Goal: Task Accomplishment & Management: Manage account settings

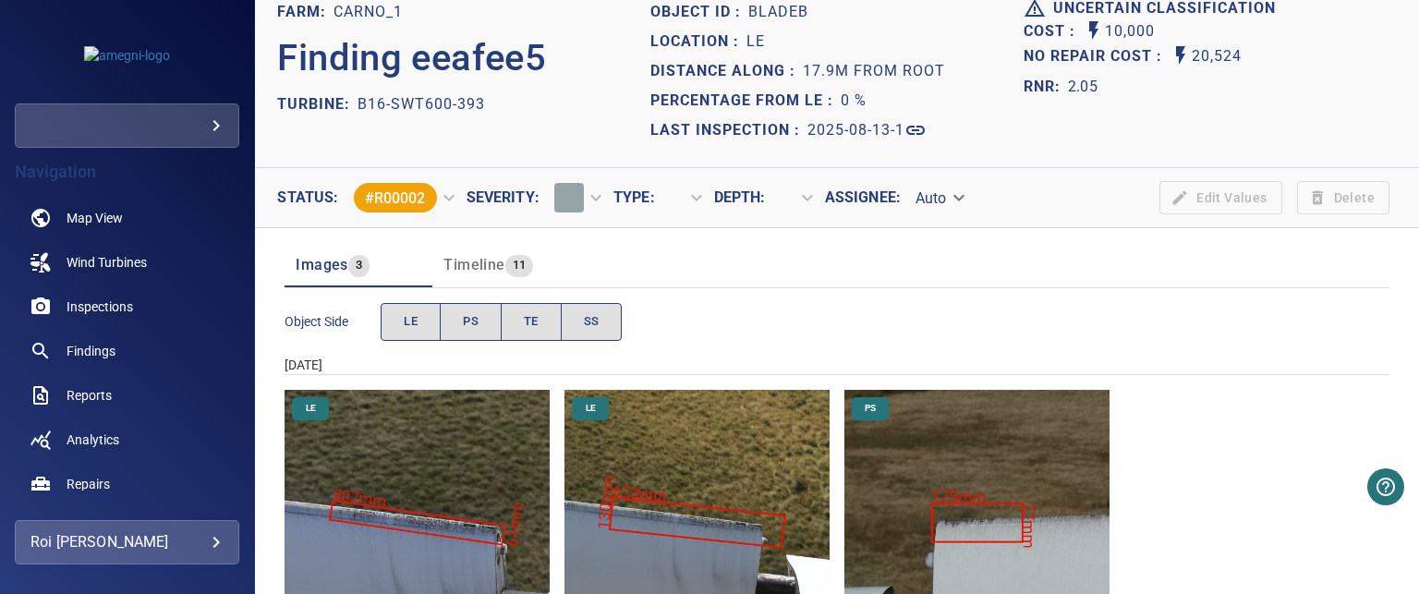
scroll to position [92, 0]
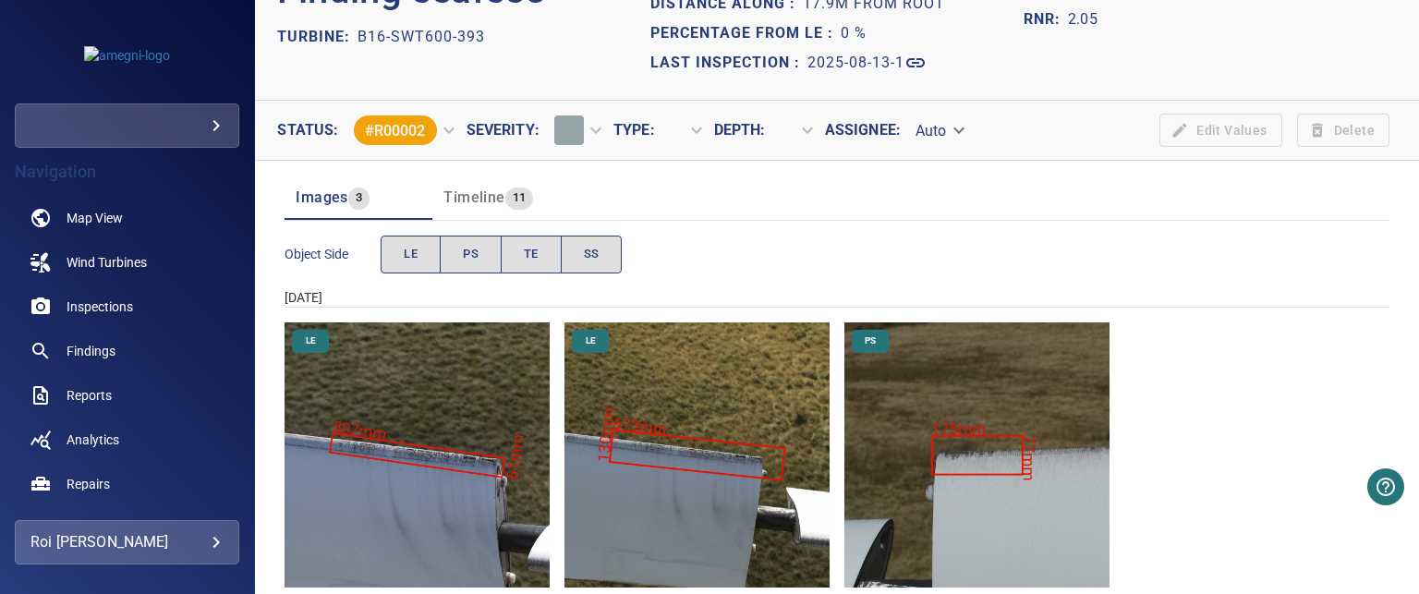
click at [433, 447] on img "Carno_1/B16-SWT600-393/2025-08-13-1/2025-08-13-1/image122wp134.jpg" at bounding box center [417, 454] width 265 height 265
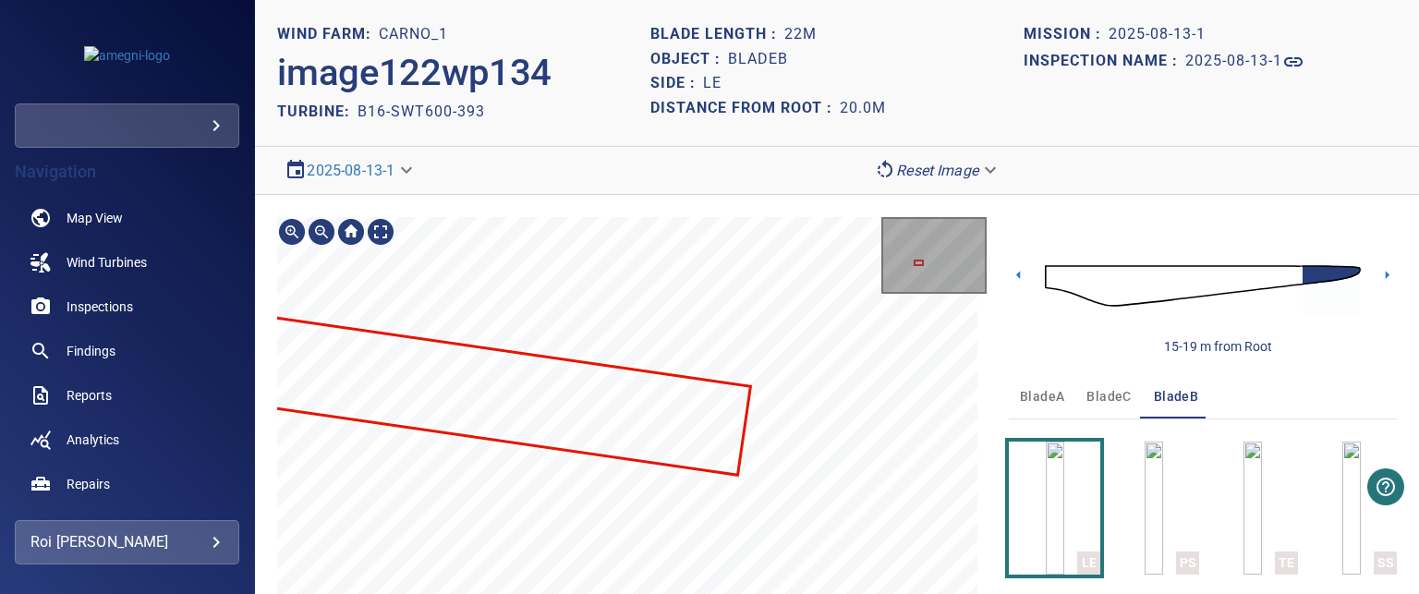
scroll to position [130, 0]
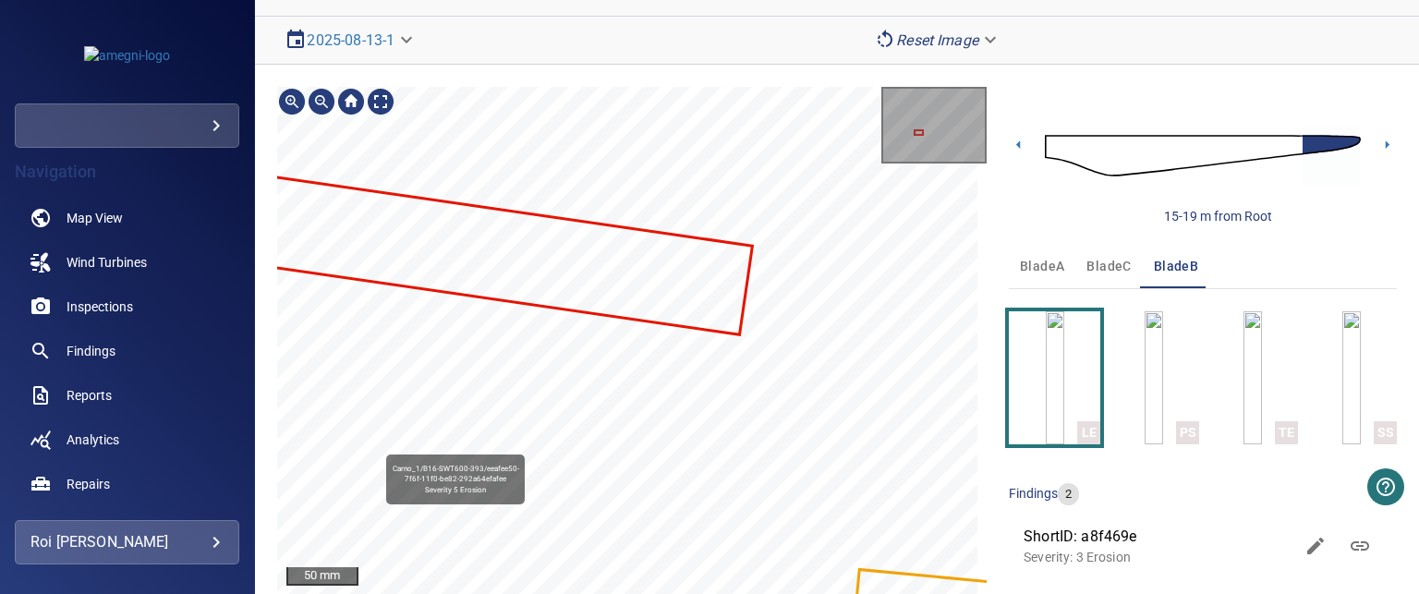
click at [630, 336] on div "Carno_1/B16-SWT600-393/eeafee50-7f6f-11f0-be82-292a64efafee Severity 5 Erosion" at bounding box center [631, 341] width 709 height 508
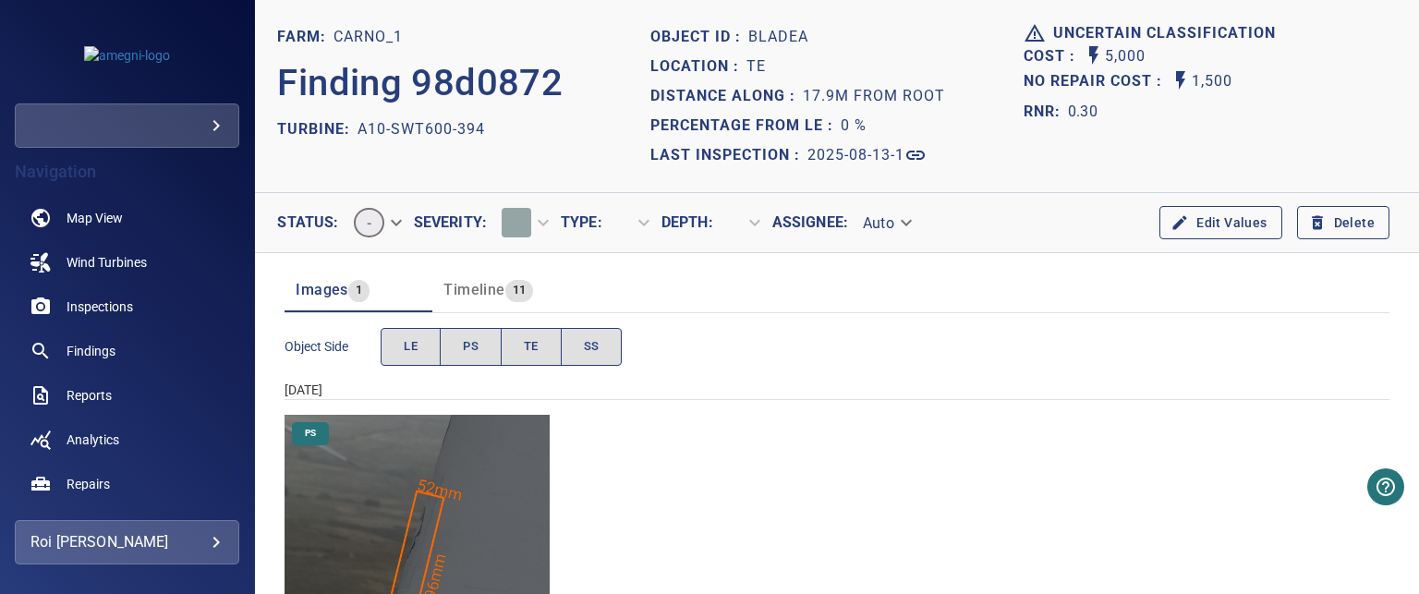
click at [440, 532] on img "Carno_1/A10-SWT600-394/2025-08-13-1/2025-08-13-1/image8wp10.jpg" at bounding box center [417, 547] width 265 height 265
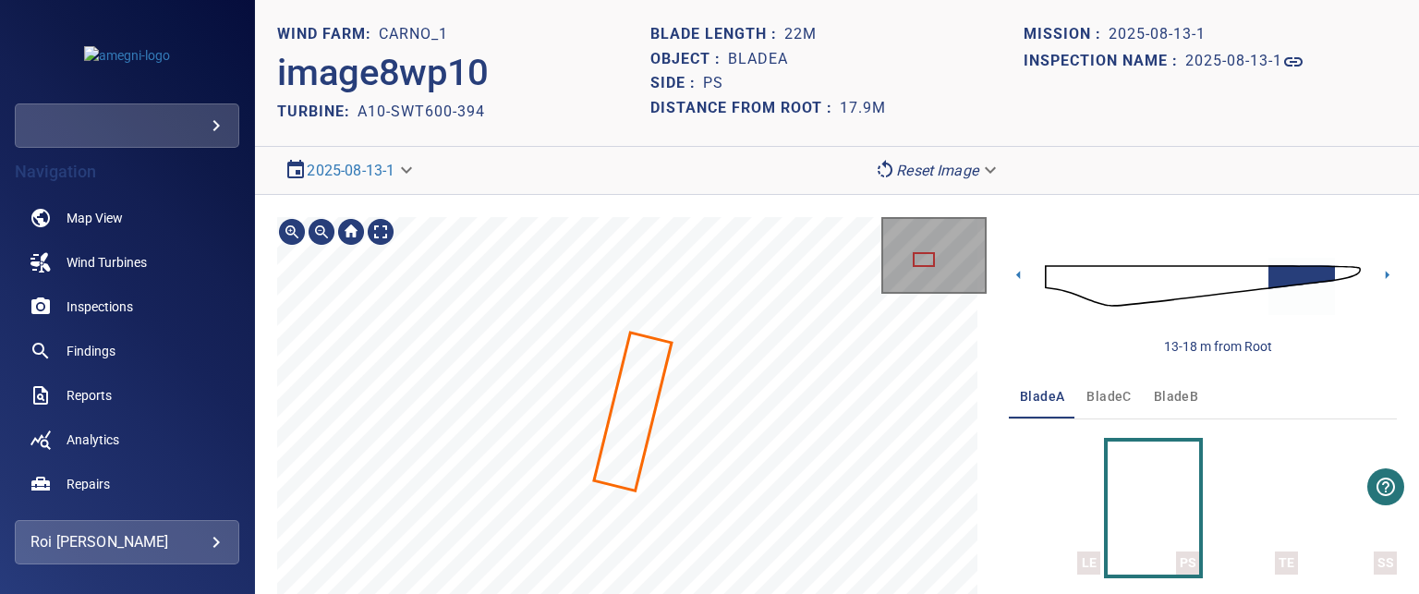
click at [781, 156] on section "**********" at bounding box center [837, 297] width 1164 height 594
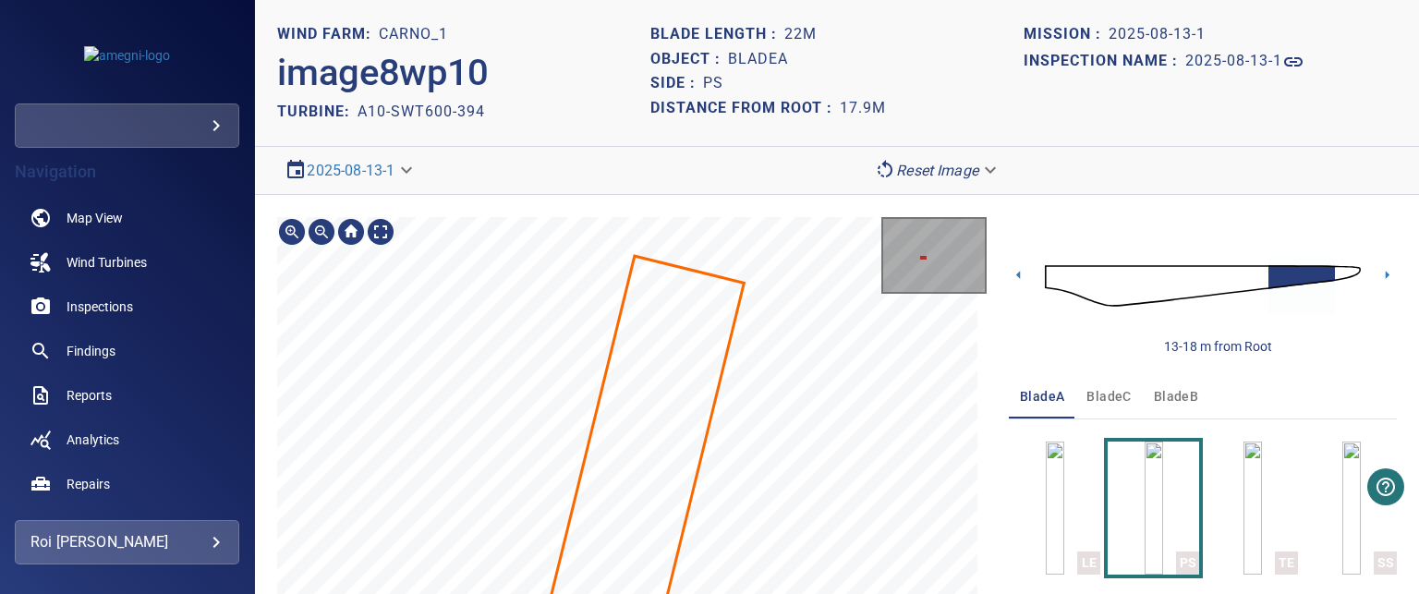
scroll to position [130, 0]
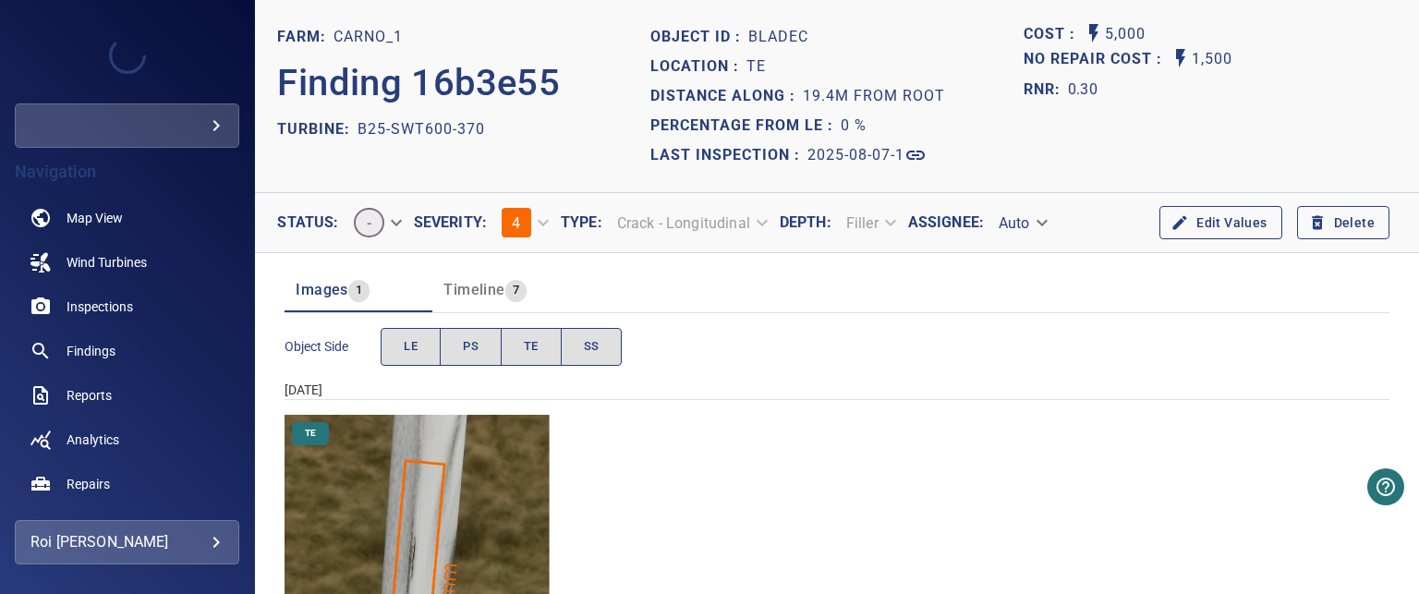
click at [419, 517] on img "Carno_1/B25-SWT600-370/2025-08-07-1/2025-08-07-1/image46wp54.jpg" at bounding box center [417, 547] width 265 height 265
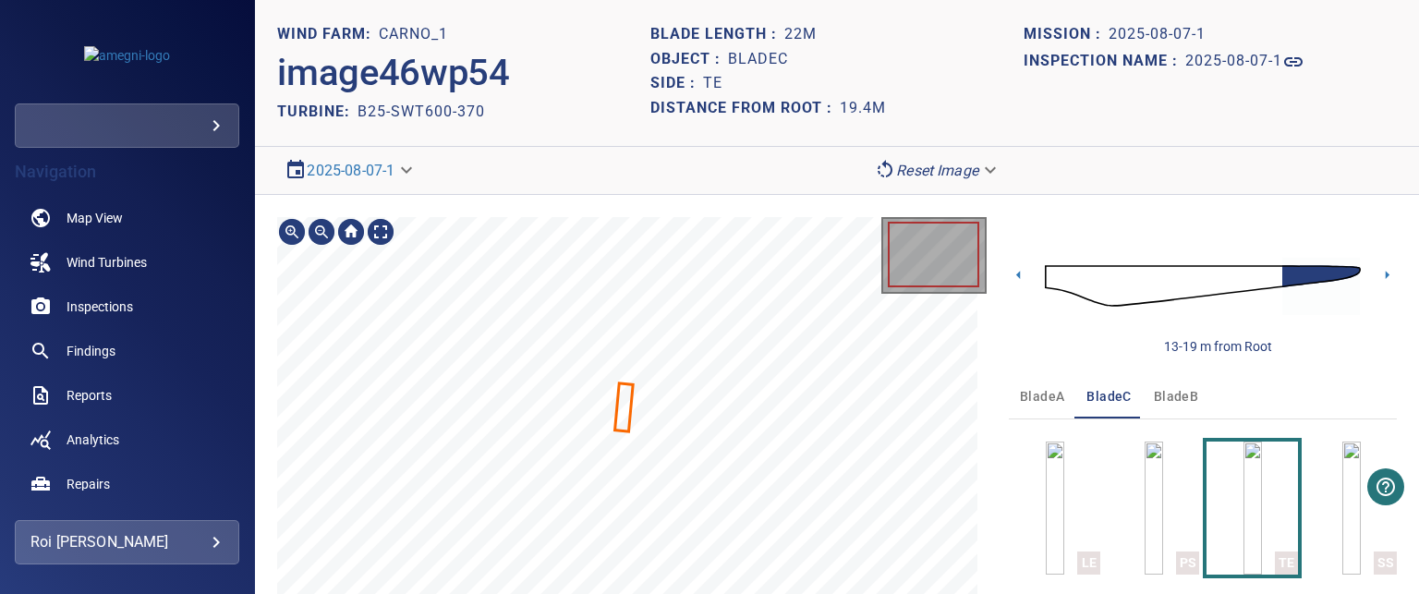
scroll to position [130, 0]
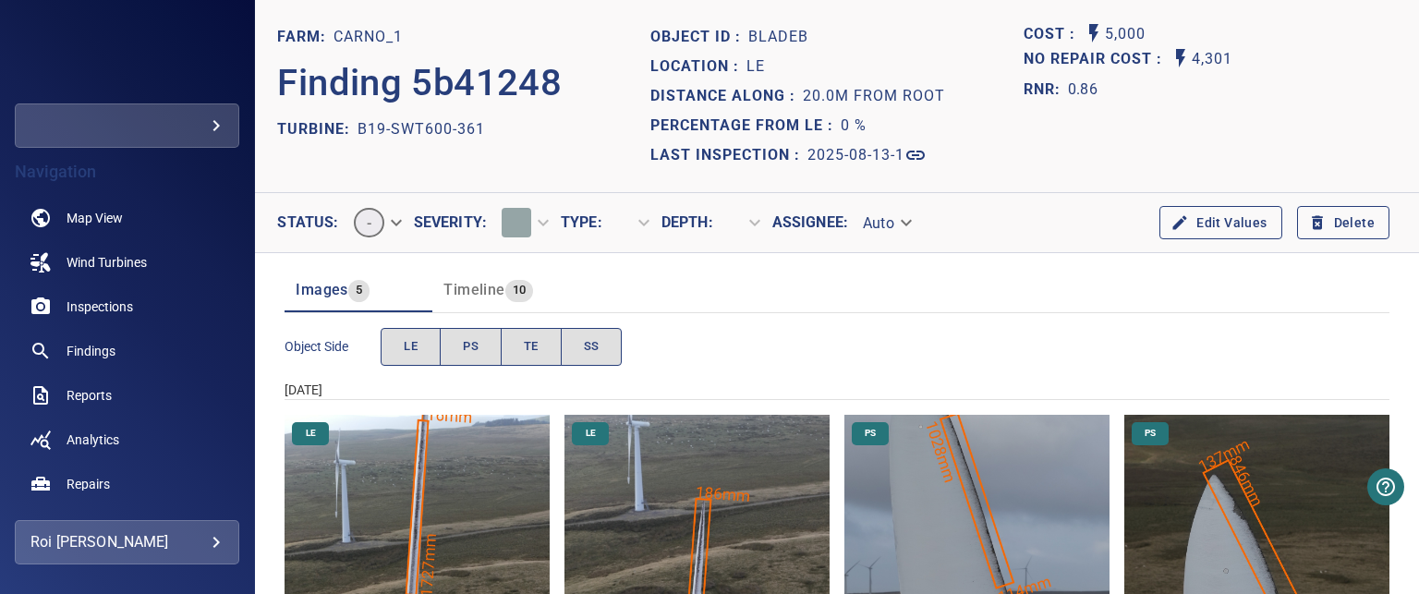
scroll to position [92, 0]
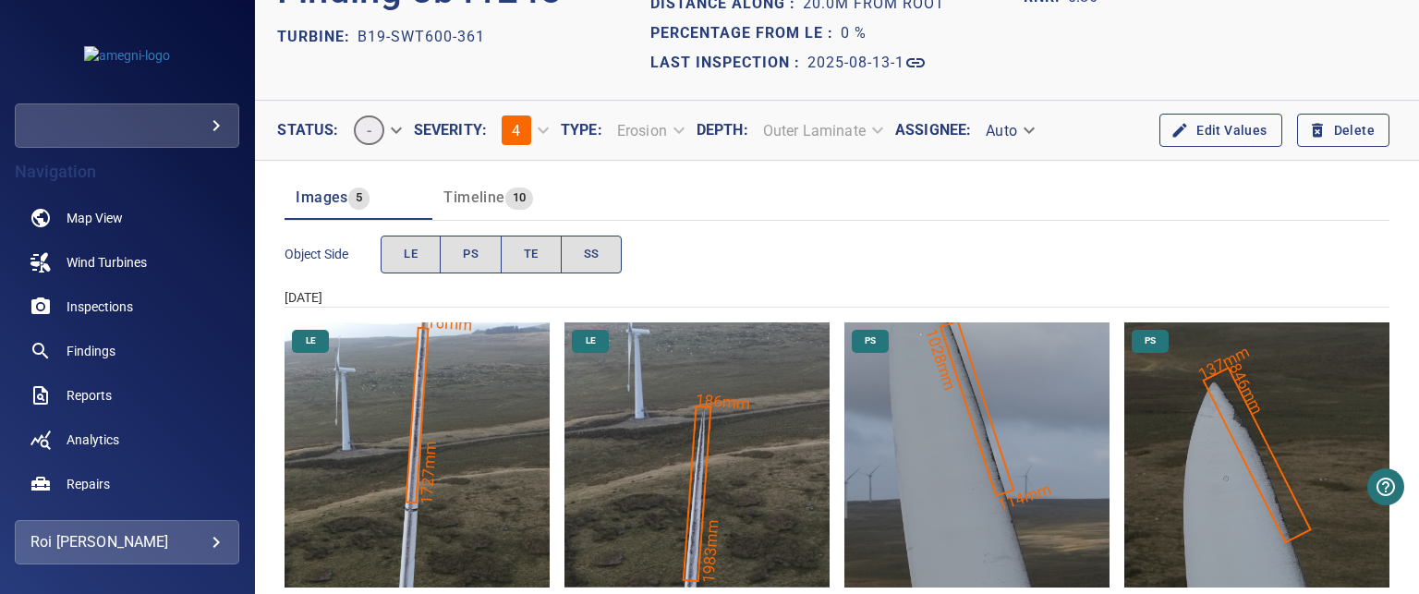
click at [406, 443] on img "Carno_1/B19-SWT600-361/2025-08-13-1/2025-08-13-1/image122wp138.jpg" at bounding box center [417, 454] width 265 height 265
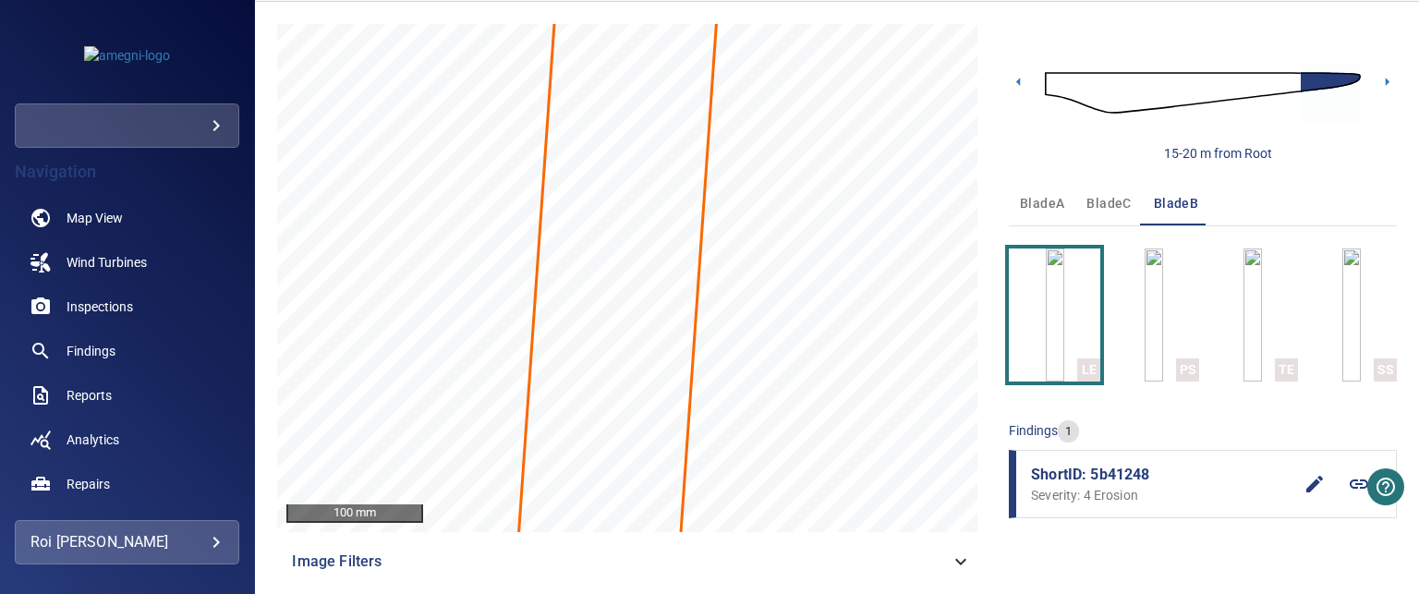
scroll to position [200, 0]
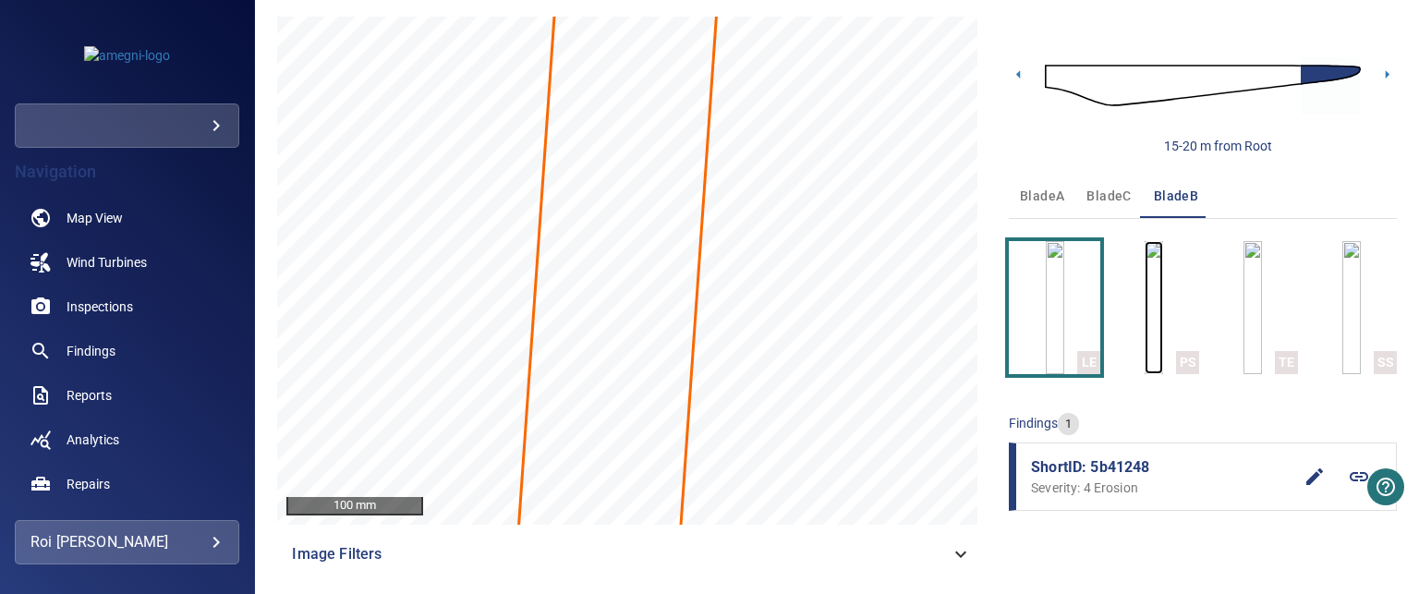
click at [1144, 302] on img "button" at bounding box center [1153, 307] width 18 height 133
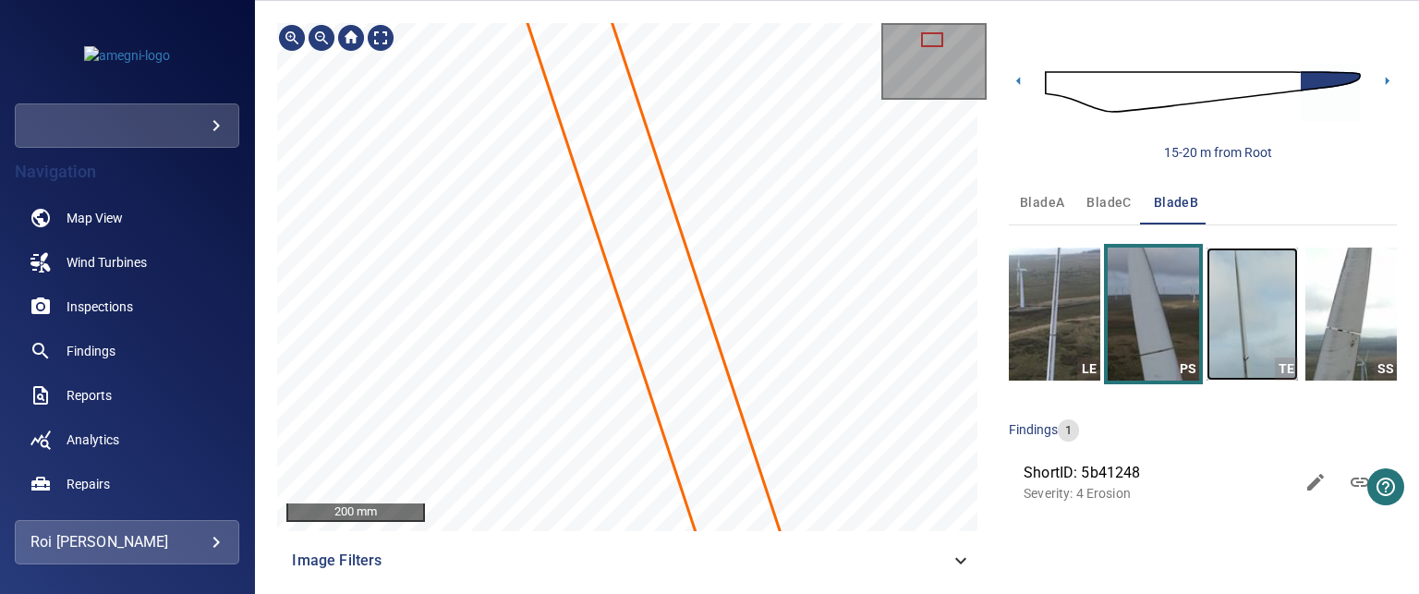
click at [1225, 333] on img "button" at bounding box center [1251, 314] width 91 height 133
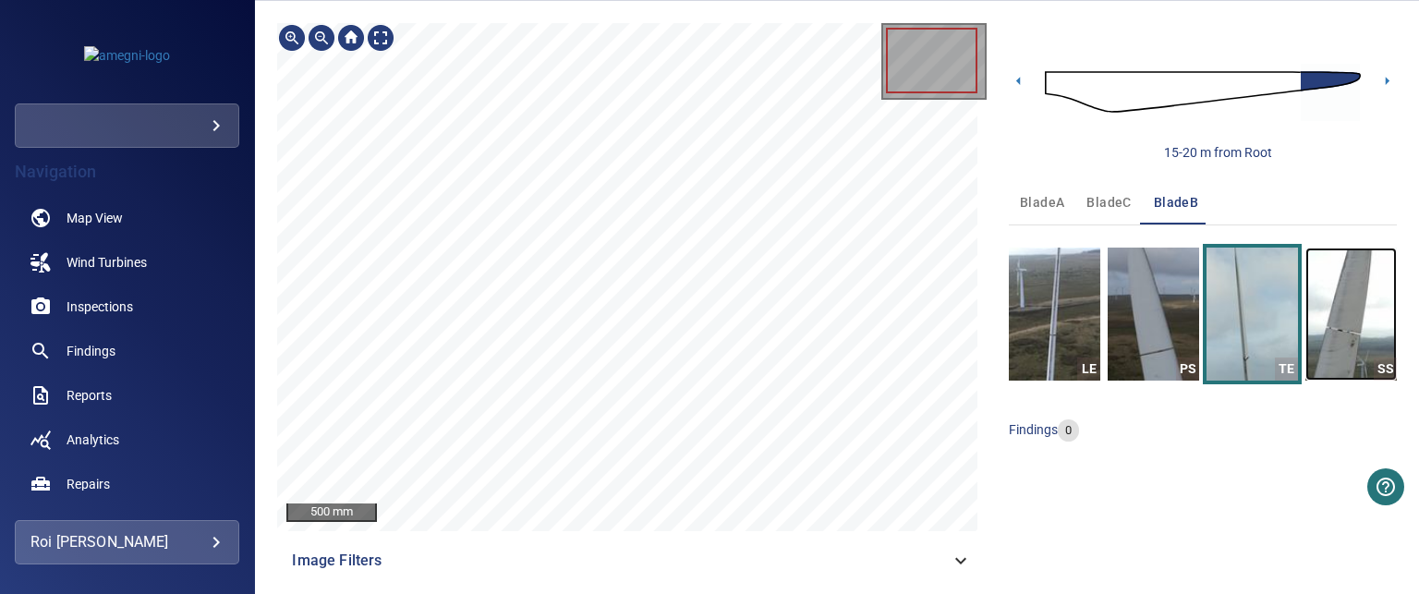
click at [1341, 310] on img "button" at bounding box center [1350, 314] width 91 height 133
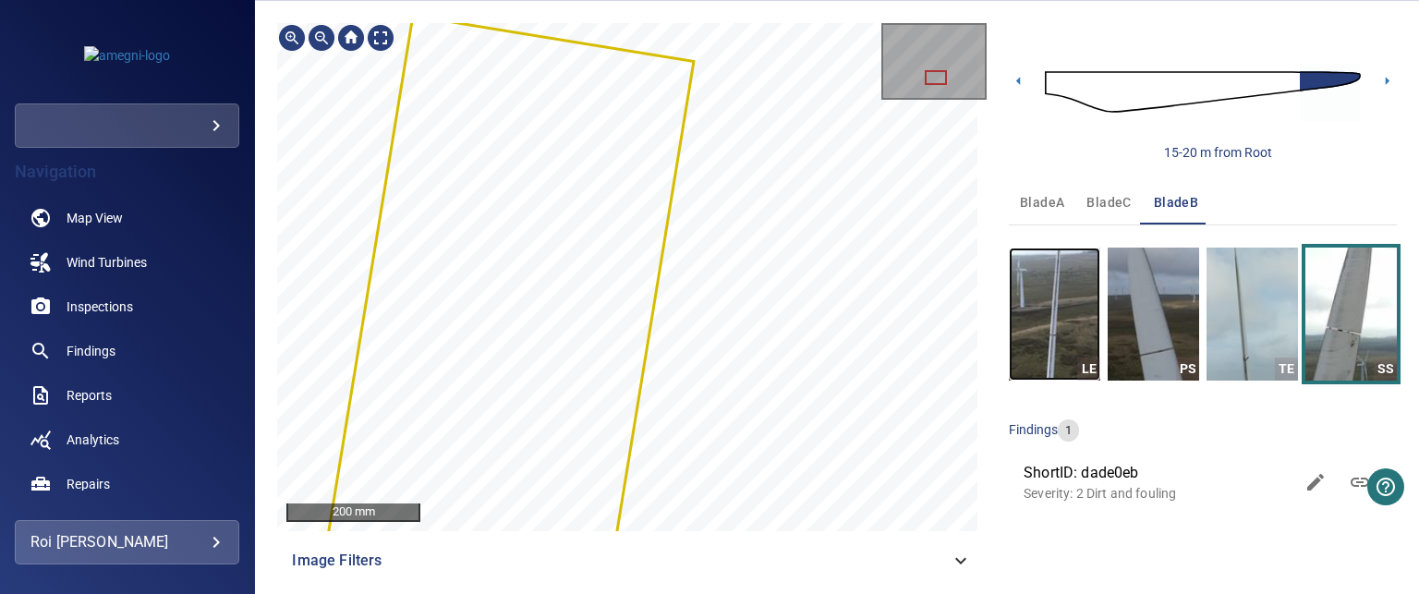
click at [1064, 299] on img "button" at bounding box center [1054, 314] width 91 height 133
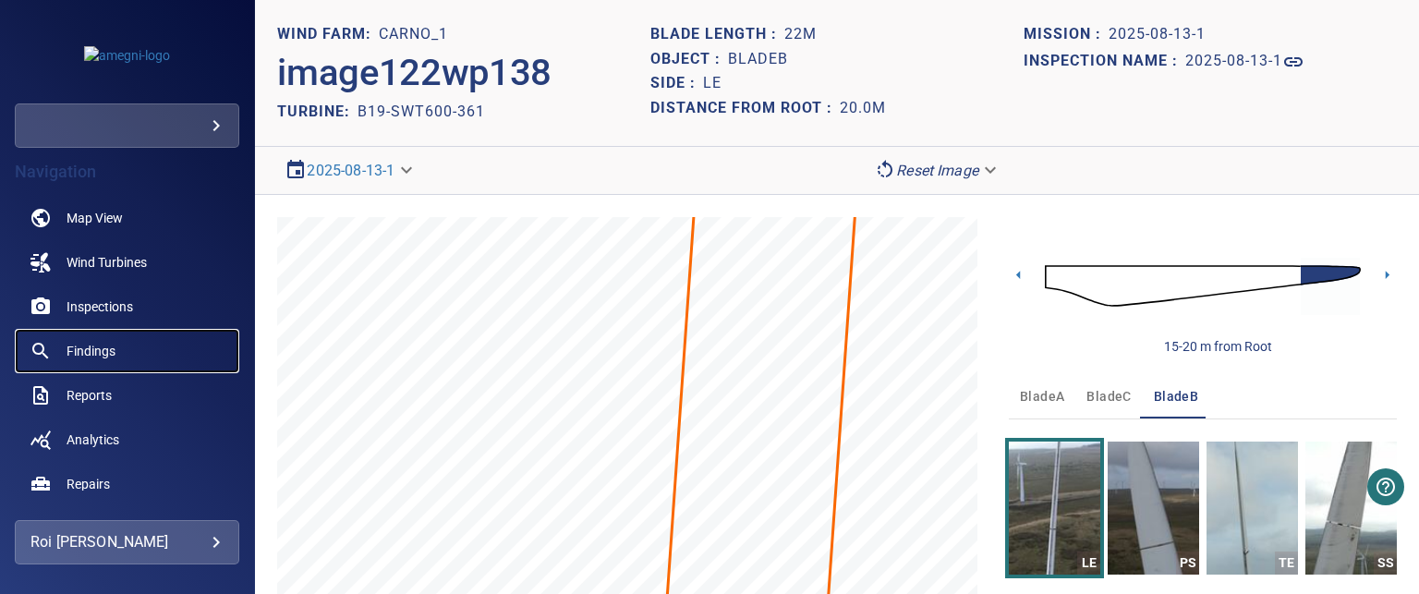
click at [78, 346] on span "Findings" at bounding box center [91, 351] width 49 height 18
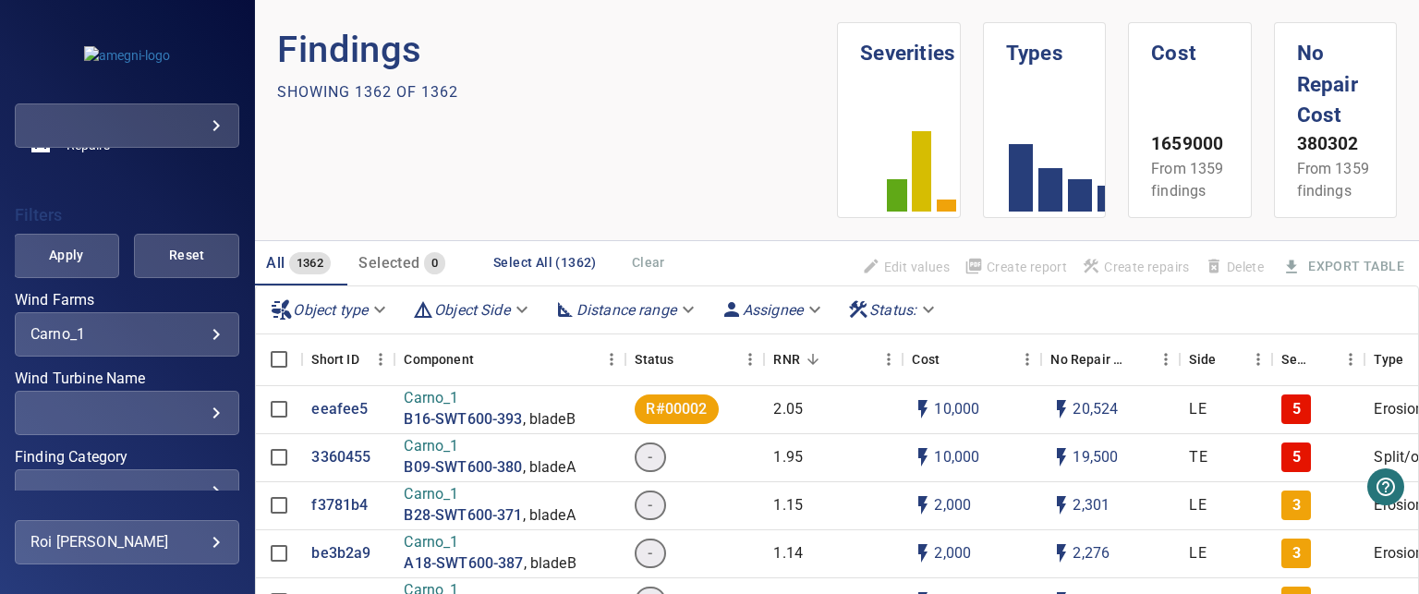
scroll to position [369, 0]
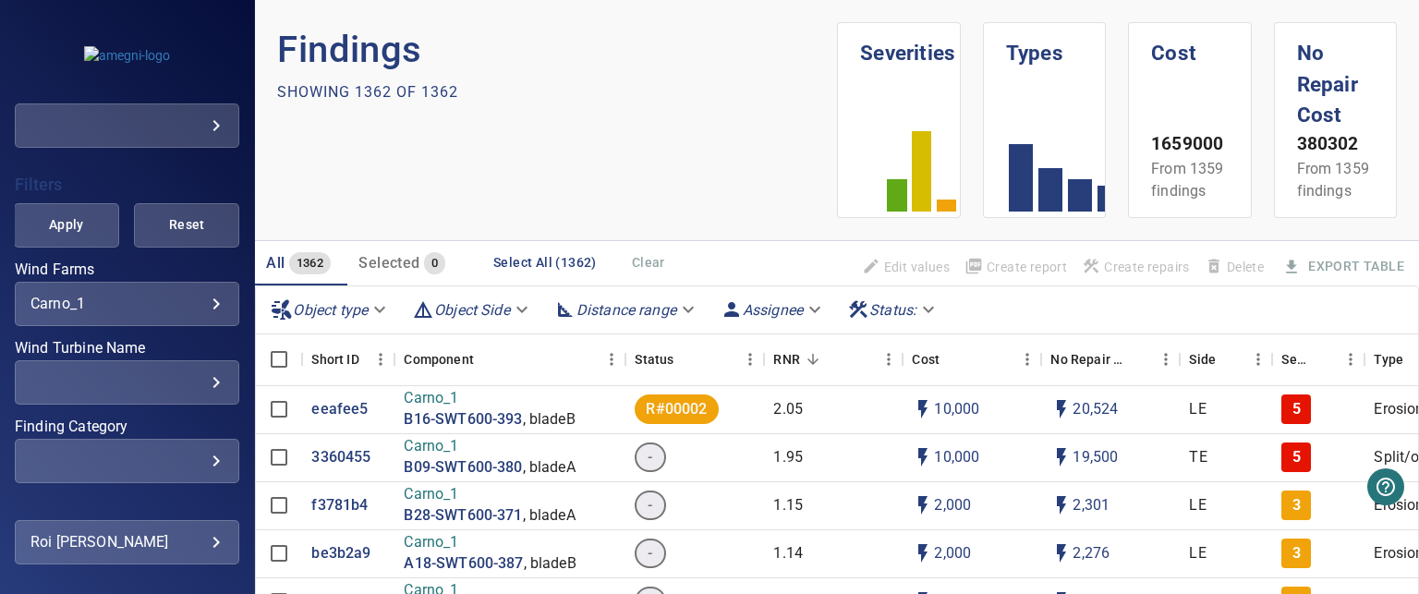
click at [199, 465] on div "​" at bounding box center [126, 461] width 193 height 18
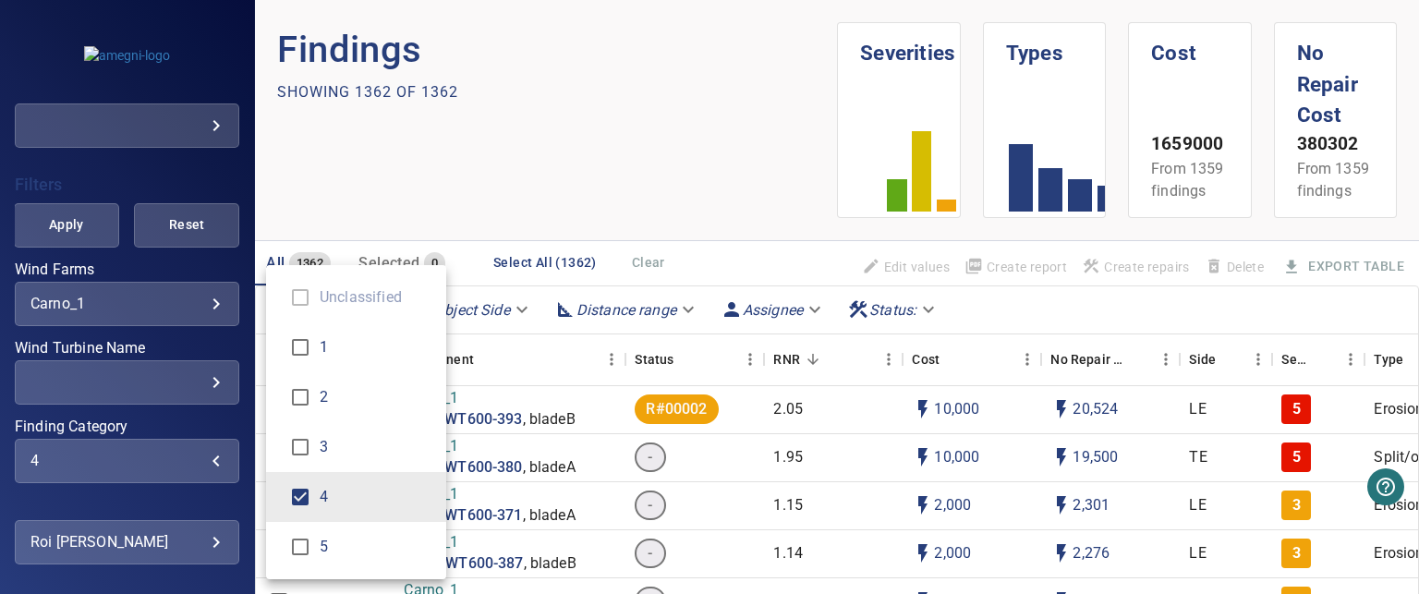
type input "***"
click at [55, 221] on div "Finding Category" at bounding box center [709, 297] width 1419 height 594
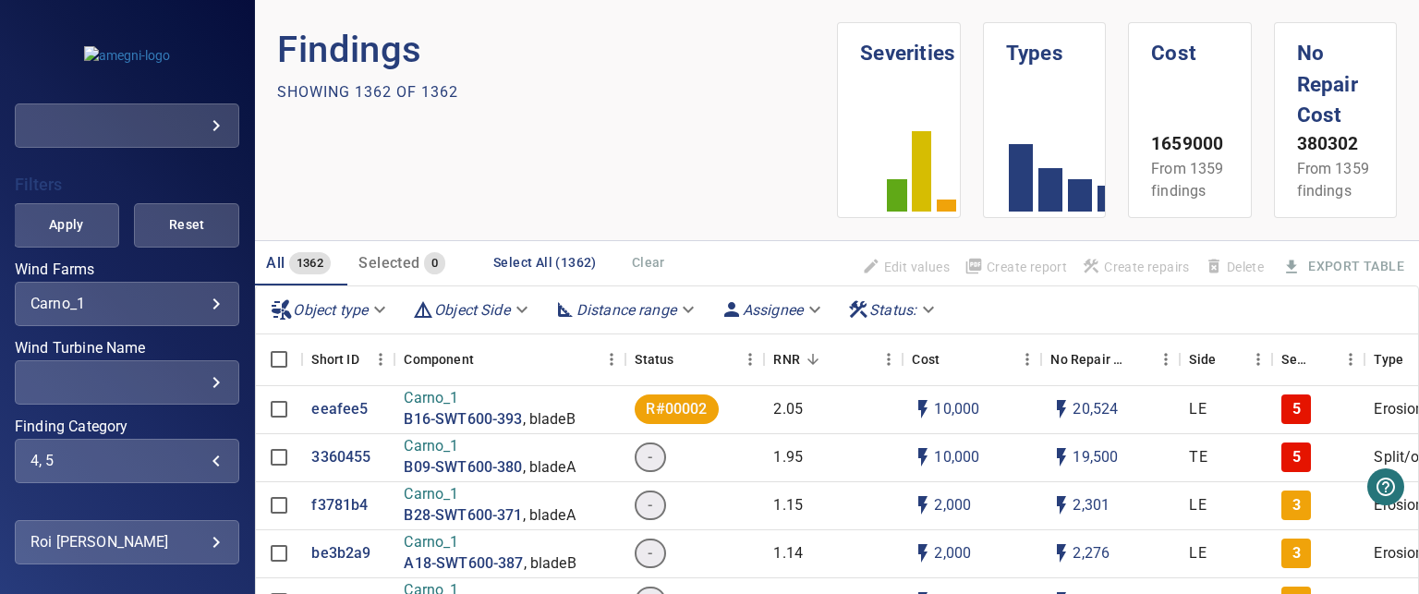
click at [53, 231] on span "Apply" at bounding box center [66, 224] width 59 height 23
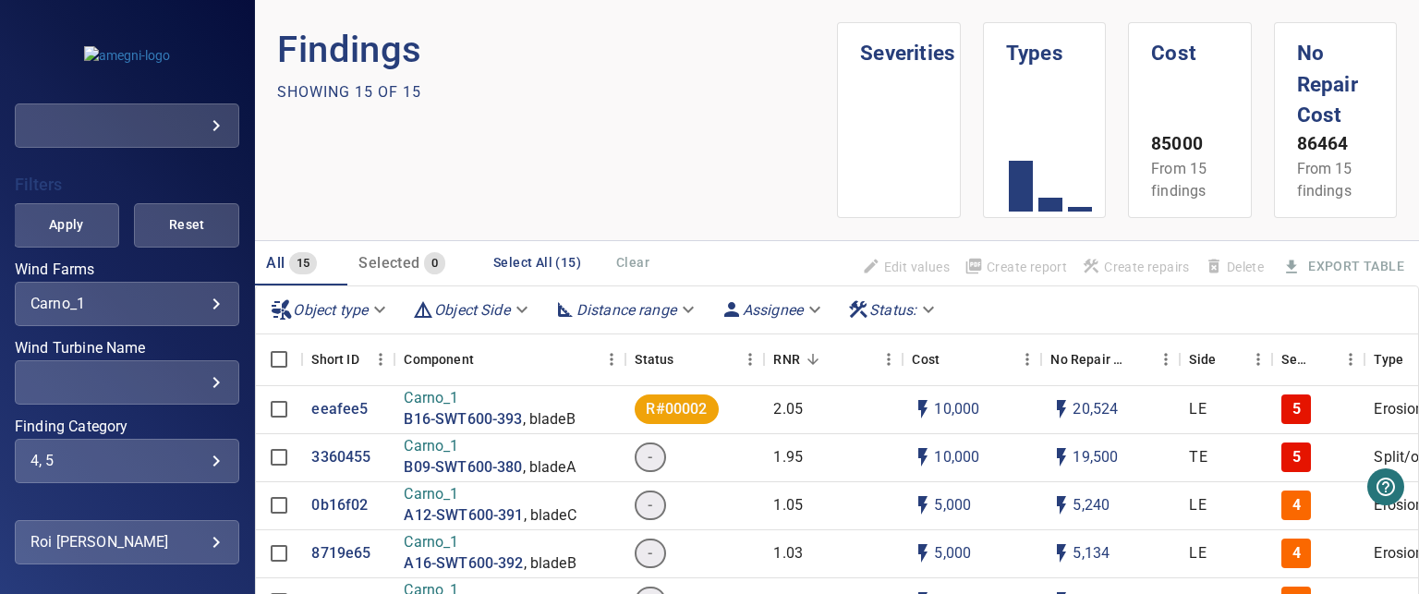
click at [114, 460] on div "4, 5" at bounding box center [126, 461] width 193 height 18
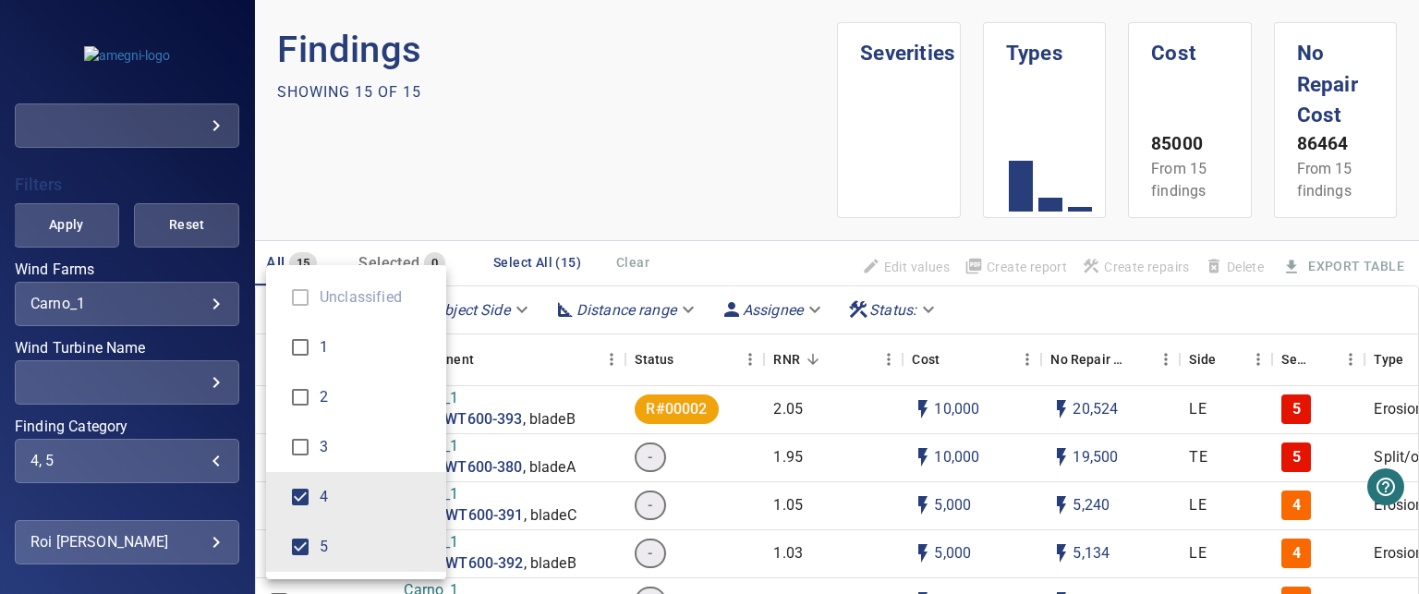
click at [658, 176] on div "Finding Category" at bounding box center [709, 297] width 1419 height 594
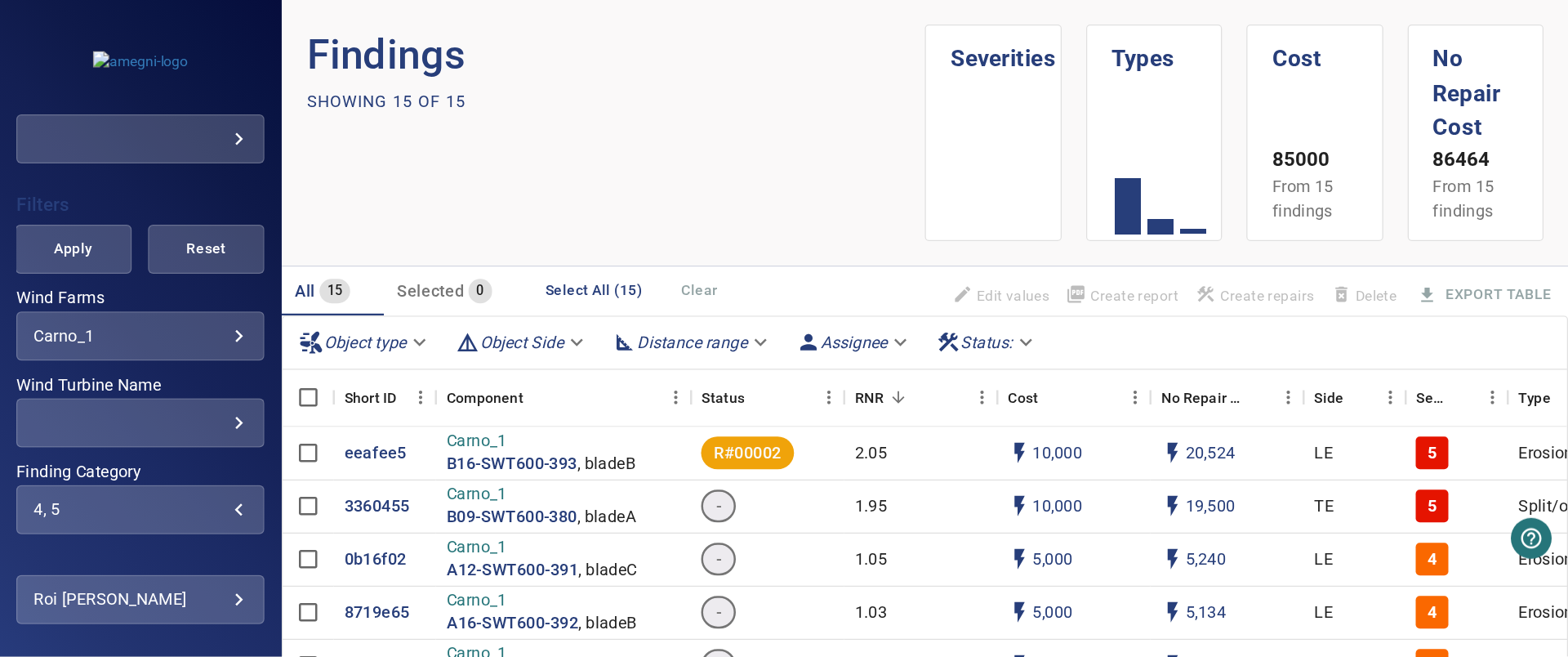
scroll to position [325, 0]
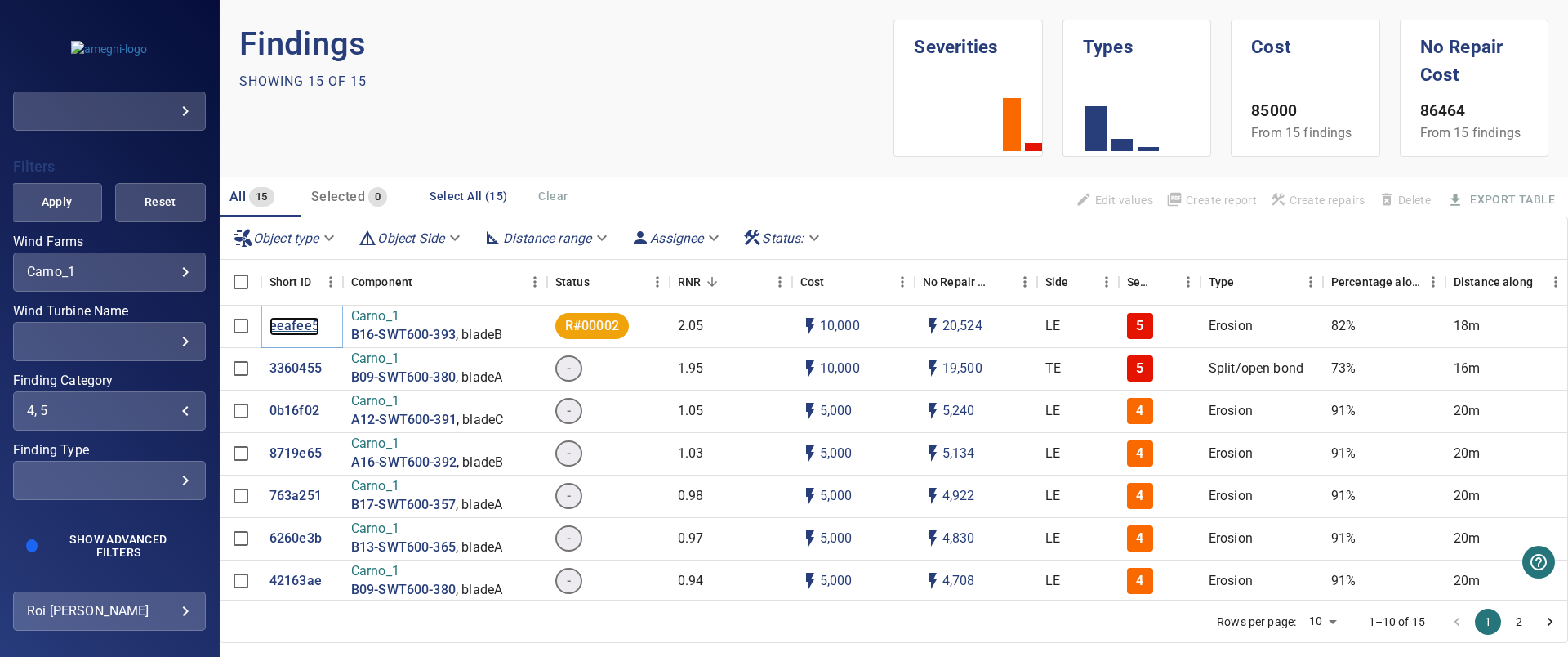
click at [302, 323] on p "eeafee5" at bounding box center [294, 325] width 49 height 19
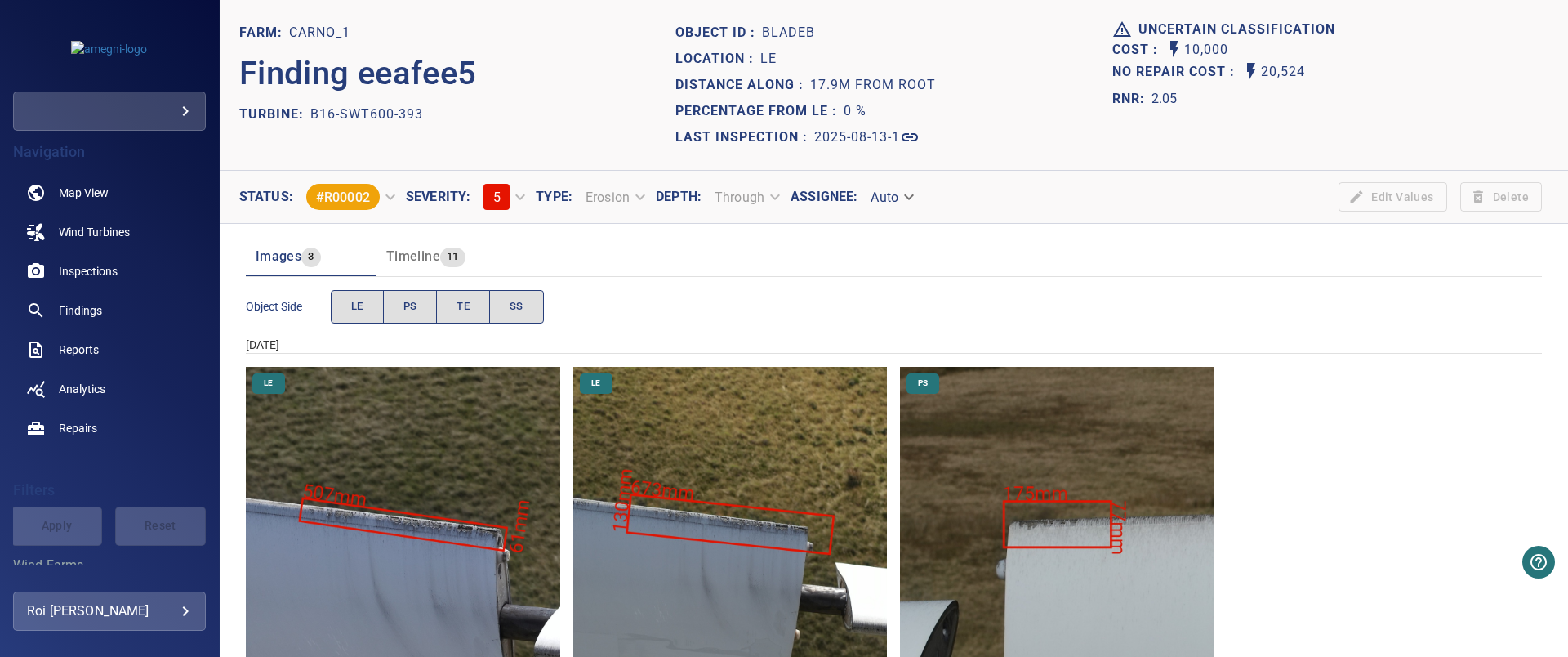
drag, startPoint x: 1163, startPoint y: 41, endPoint x: 1258, endPoint y: 42, distance: 95.0
click at [1253, 42] on div "Cost : 10,000" at bounding box center [1329, 50] width 436 height 22
drag, startPoint x: 1222, startPoint y: 45, endPoint x: 1143, endPoint y: 50, distance: 79.2
click at [1143, 50] on div "Cost : 10,000" at bounding box center [1329, 50] width 436 height 22
click at [78, 305] on span "Findings" at bounding box center [80, 310] width 43 height 16
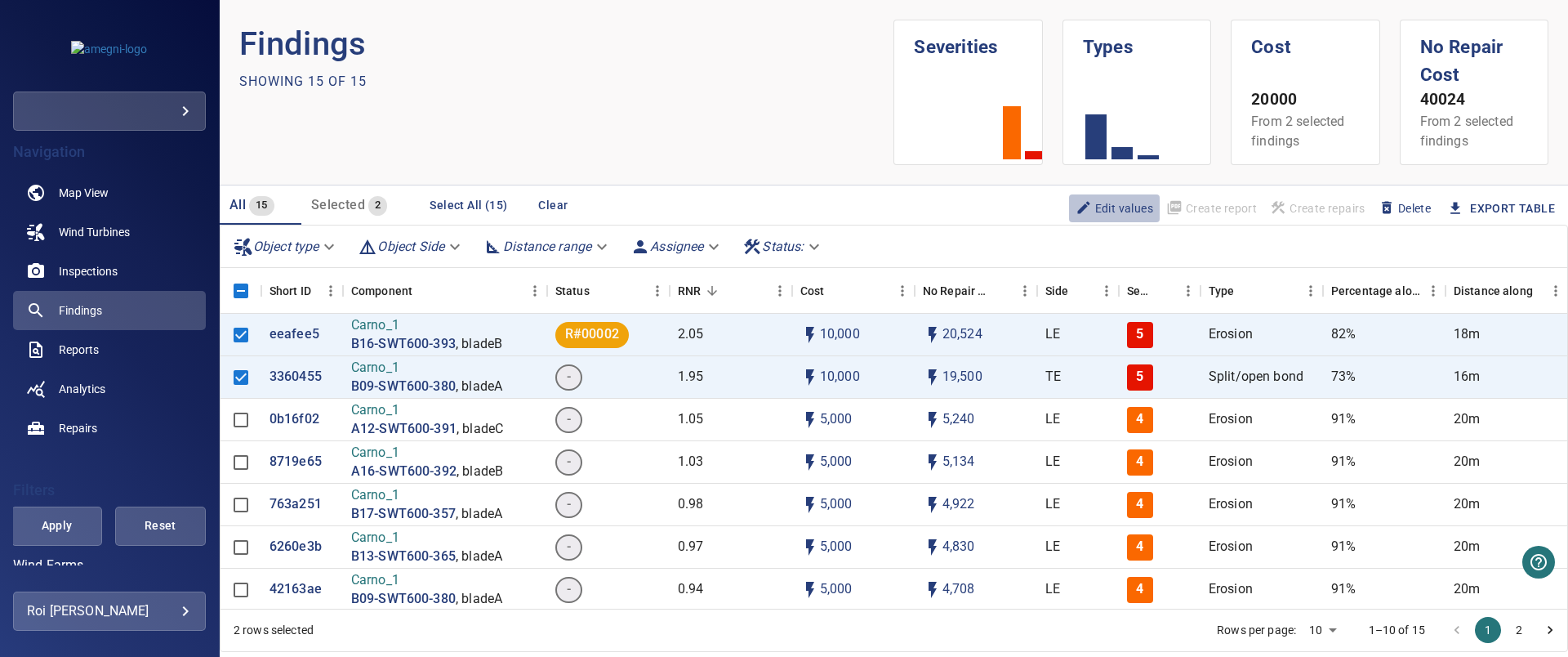
click at [1083, 205] on span "Edit values" at bounding box center [1115, 208] width 78 height 18
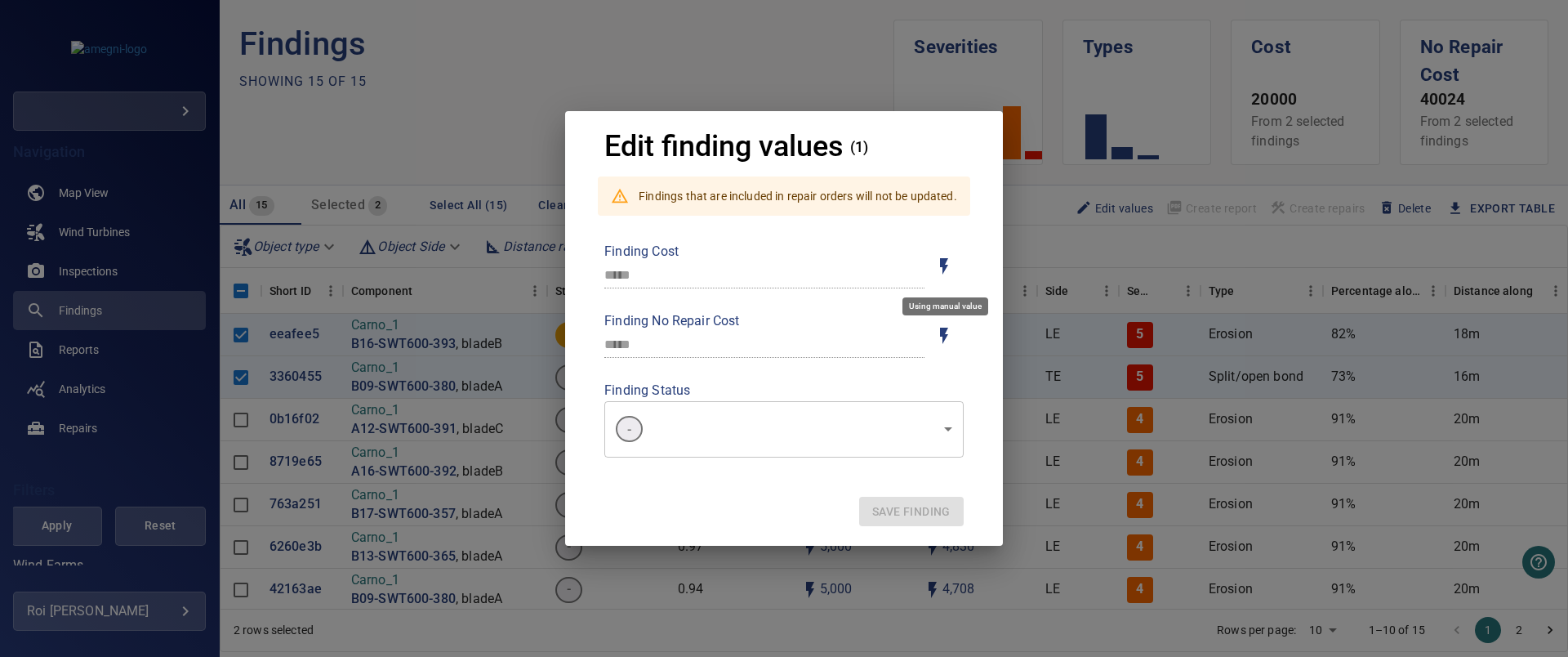
click at [947, 271] on icon "Toggle for auto / manual values" at bounding box center [944, 266] width 19 height 19
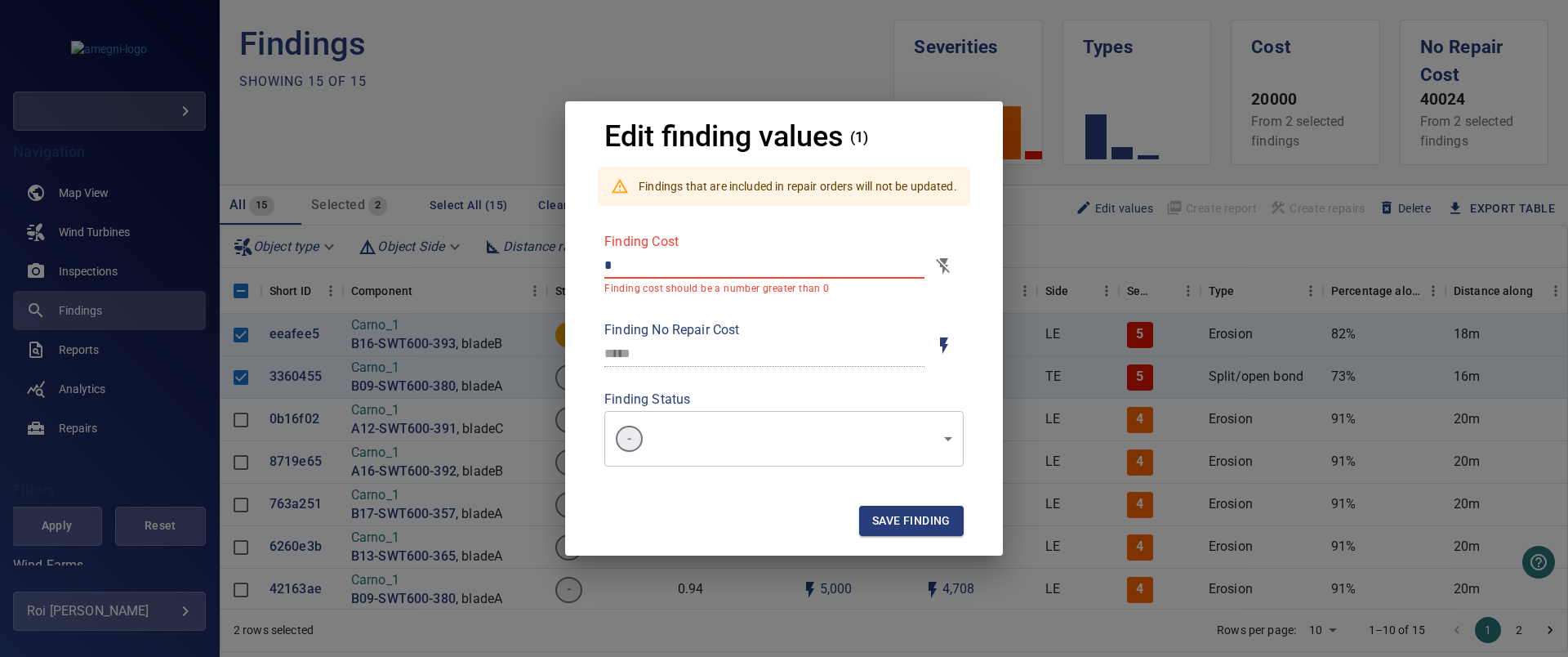
click at [655, 261] on input "*" at bounding box center [765, 265] width 320 height 27
drag, startPoint x: 655, startPoint y: 261, endPoint x: 526, endPoint y: 261, distance: 129.0
click at [526, 261] on div "Edit finding values (1) Findings that are included in repair orders will not be…" at bounding box center [784, 328] width 1568 height 657
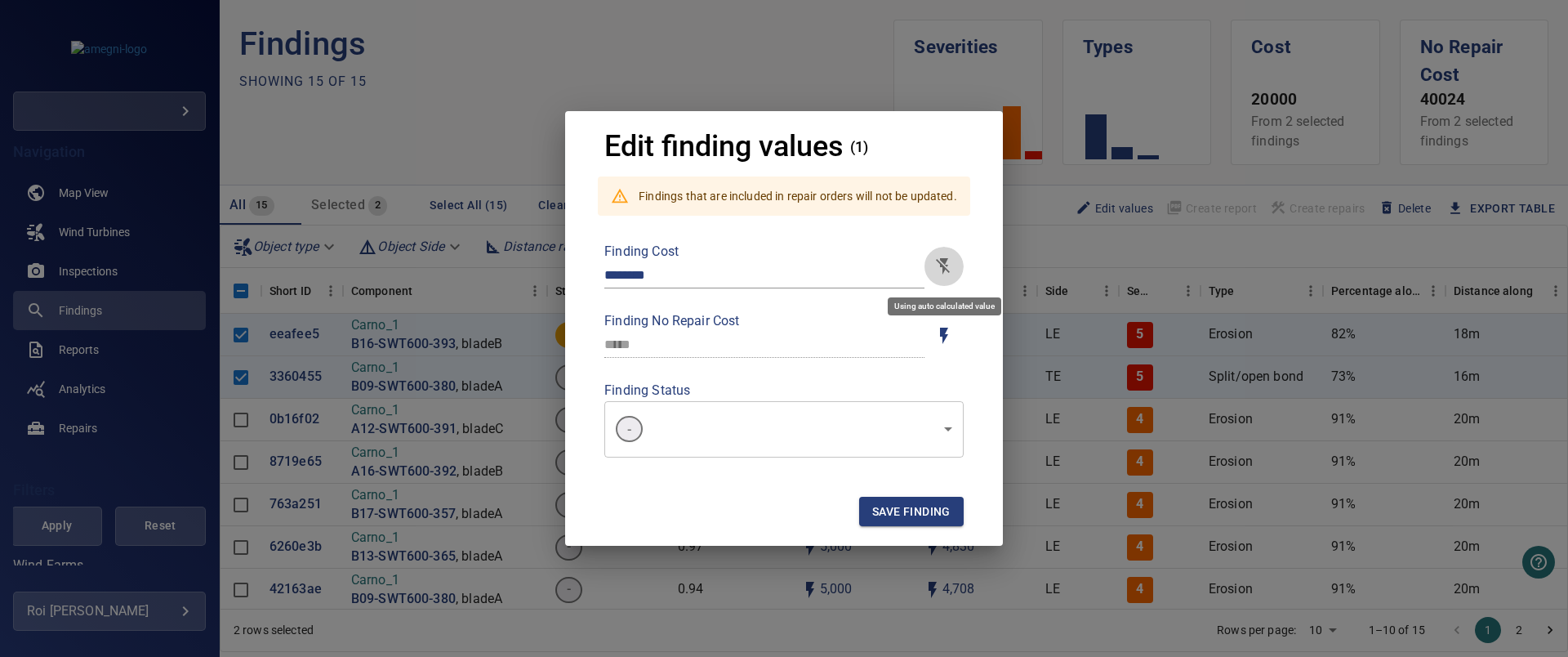
click at [938, 259] on icon "Toggle for auto / manual values" at bounding box center [944, 266] width 19 height 19
type input "*****"
click at [909, 517] on span "Save finding" at bounding box center [911, 511] width 79 height 20
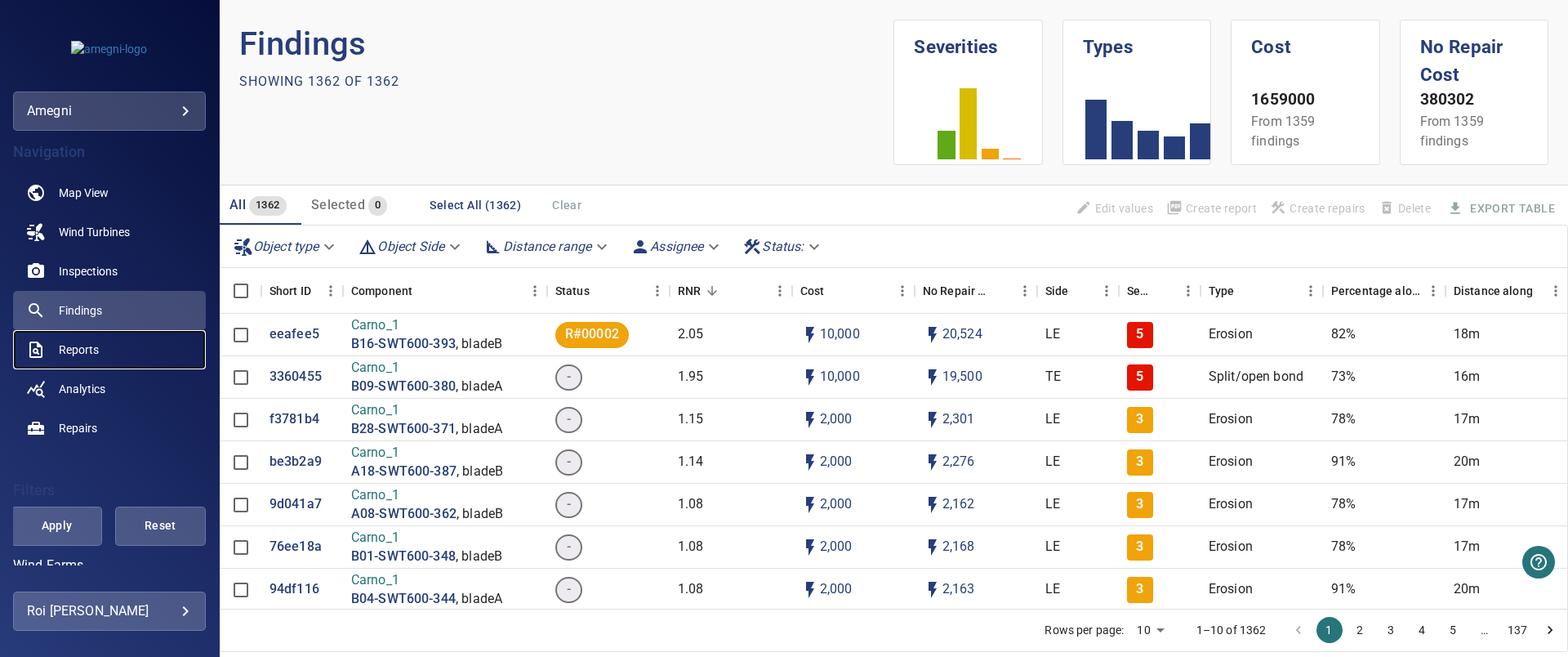
click at [85, 348] on span "Reports" at bounding box center [79, 349] width 40 height 16
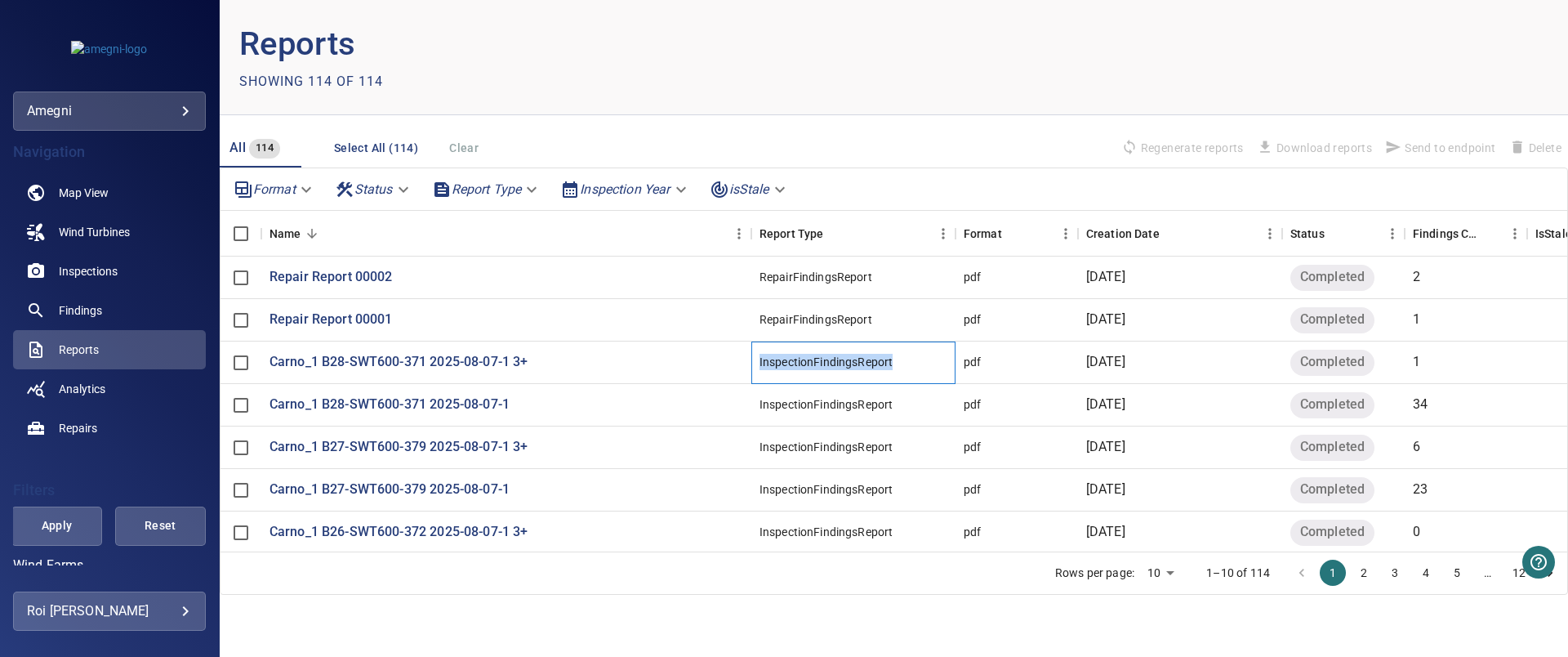
drag, startPoint x: 883, startPoint y: 366, endPoint x: 741, endPoint y: 371, distance: 142.1
click at [741, 371] on div "Carno_1 B28-SWT600-371 2025-08-07-1 3+ InspectionFindingsReport pdf [DATE] Comp…" at bounding box center [934, 363] width 1429 height 42
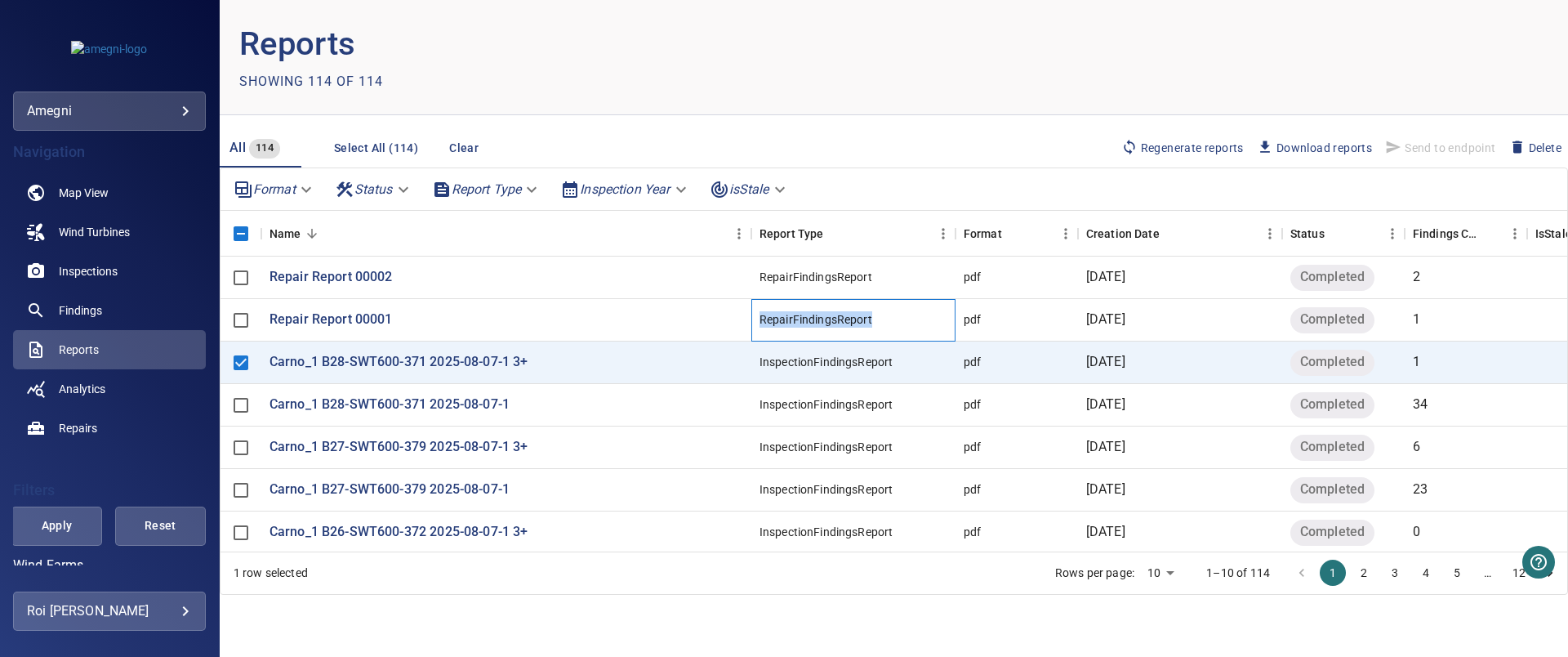
drag, startPoint x: 884, startPoint y: 318, endPoint x: 759, endPoint y: 325, distance: 125.2
click at [759, 325] on div "RepairFindingsReport" at bounding box center [853, 320] width 204 height 42
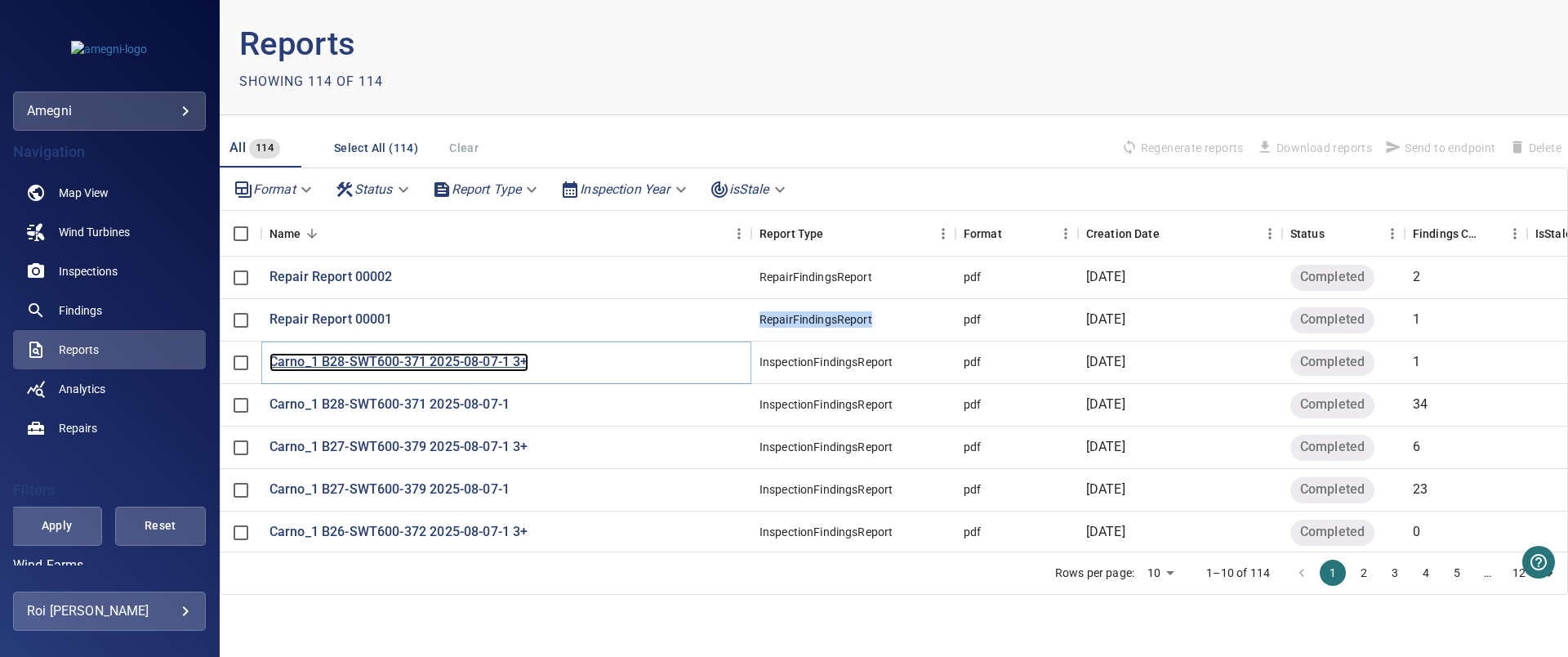
click at [346, 358] on p "Carno_1 B28-SWT600-371 2025-08-07-1 3+" at bounding box center [399, 362] width 259 height 19
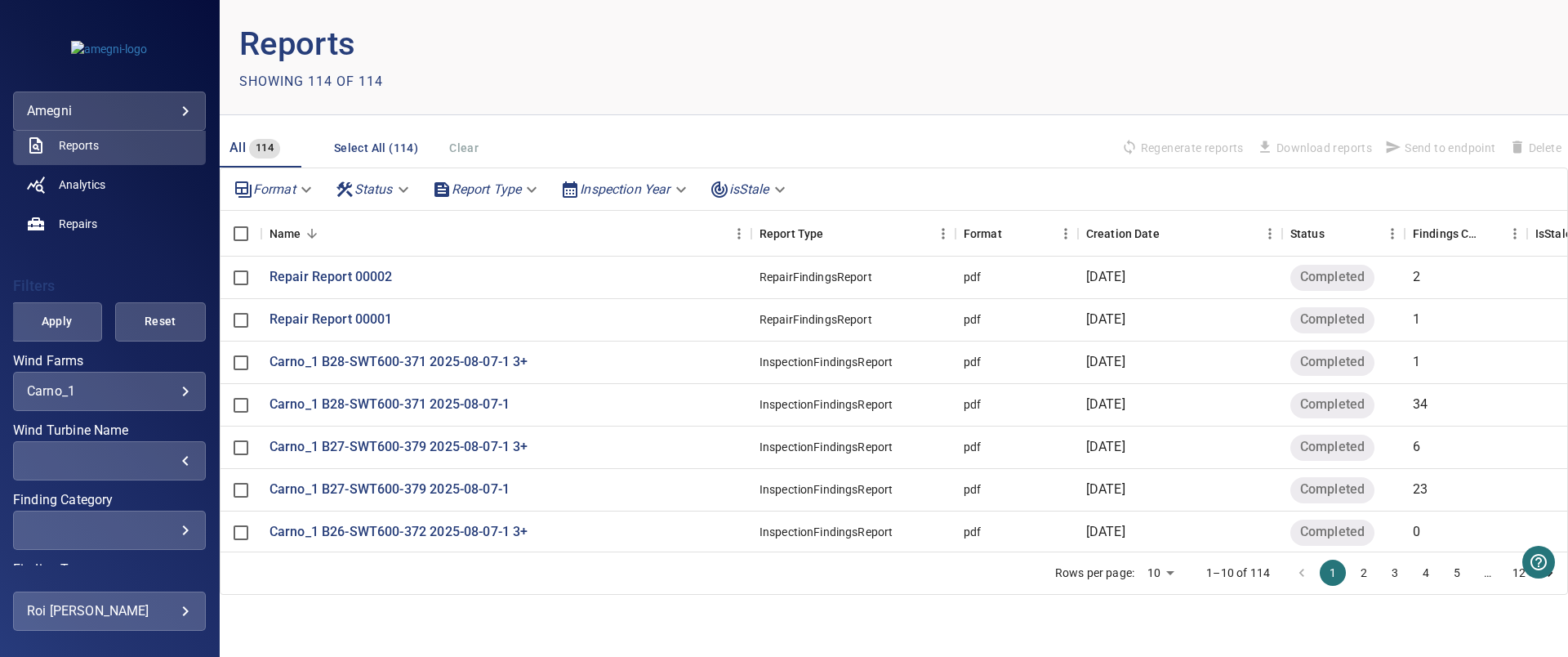
click at [172, 457] on div "​" at bounding box center [109, 461] width 165 height 16
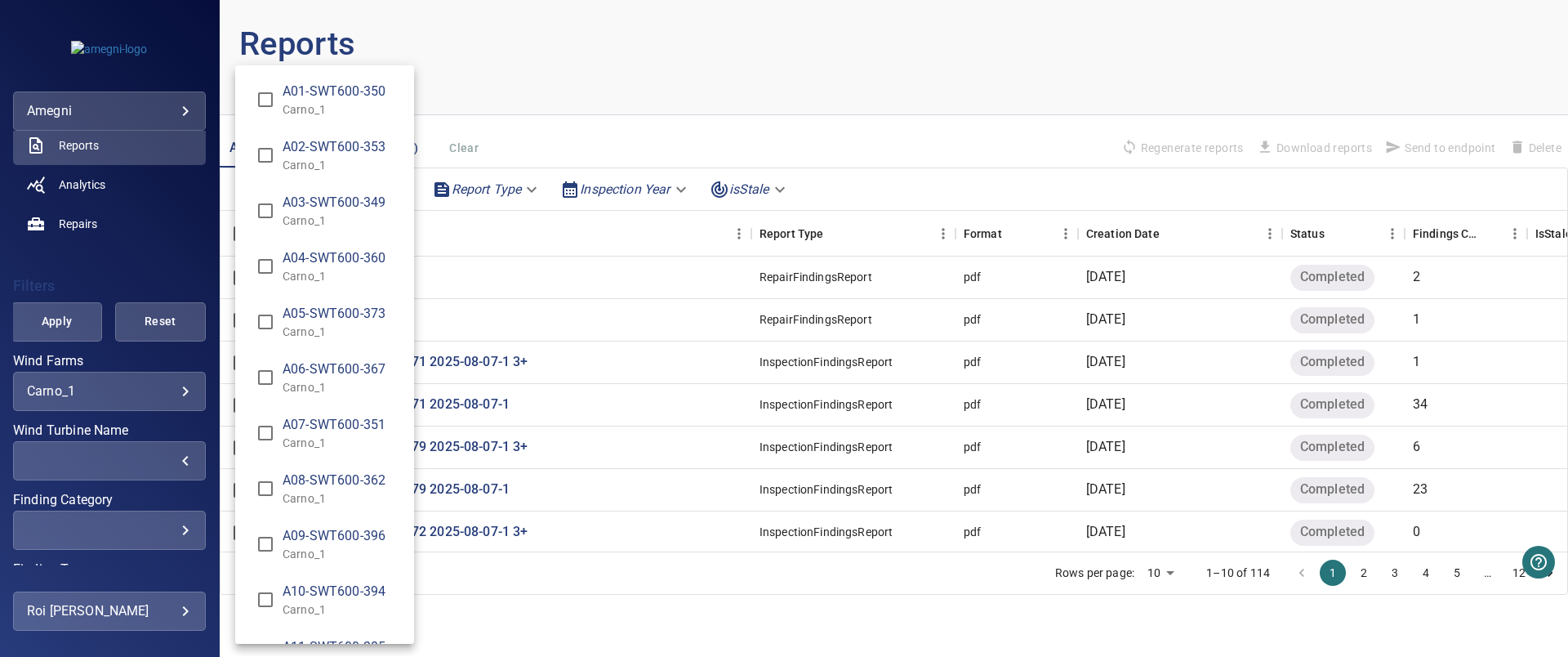
click at [161, 461] on div "Wind Turbine Name" at bounding box center [784, 328] width 1568 height 657
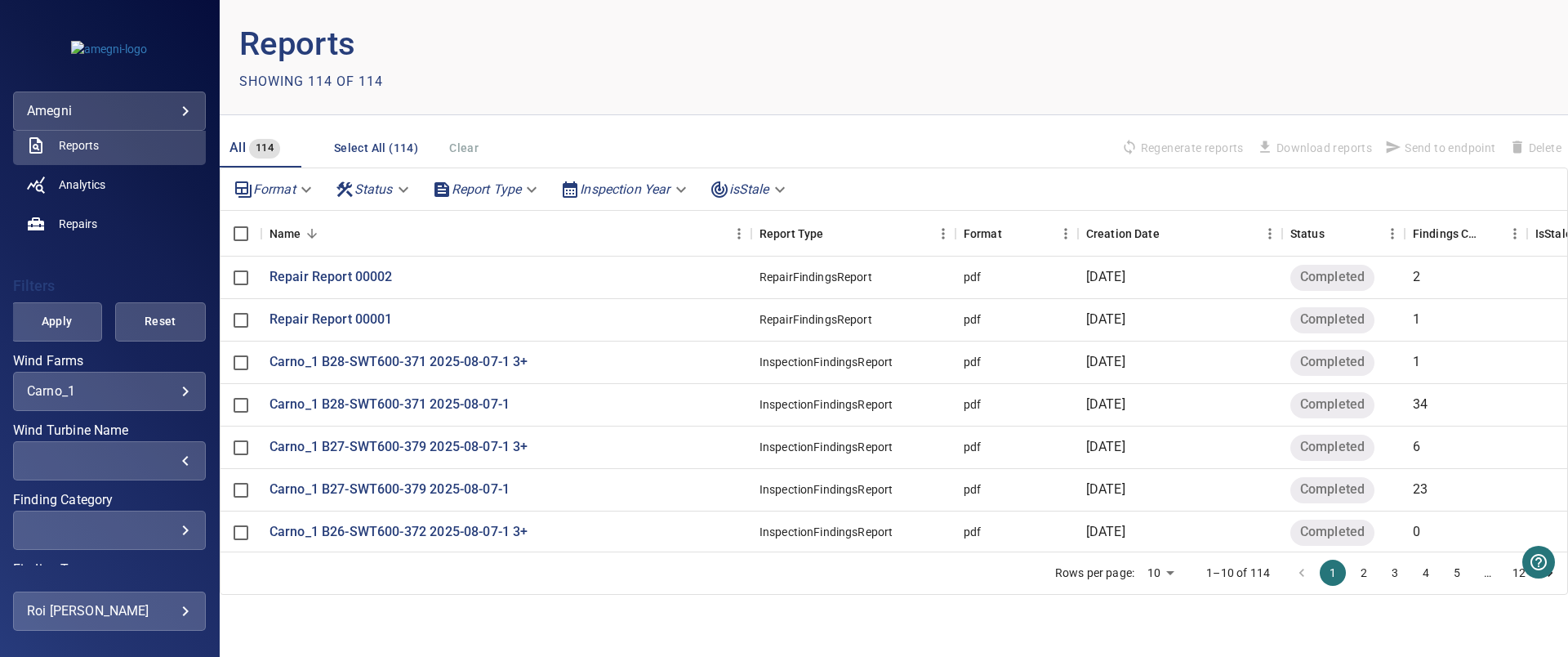
click at [161, 461] on div "​" at bounding box center [109, 461] width 165 height 16
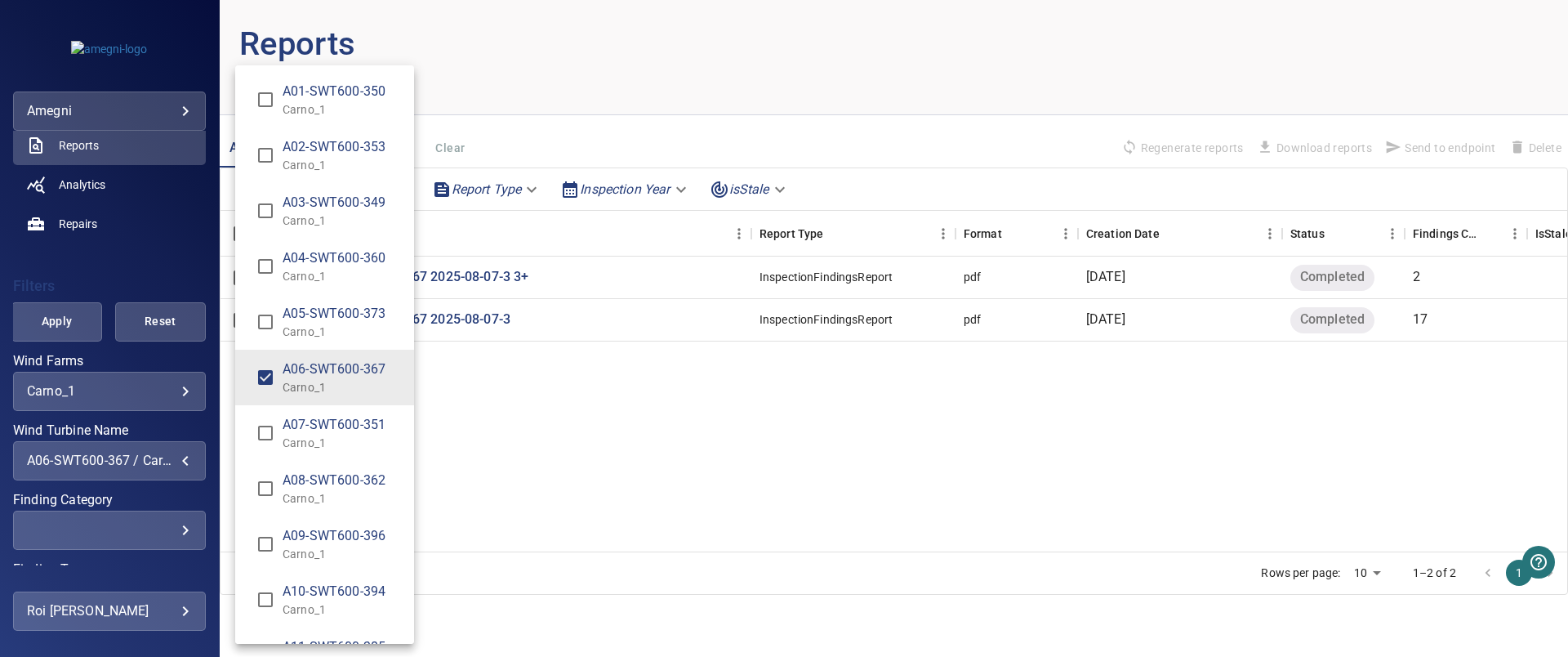
click at [266, 416] on span "A07-SWT600-351 / Carno_1 A07-SWT600-351 / Carno_1" at bounding box center [265, 432] width 34 height 34
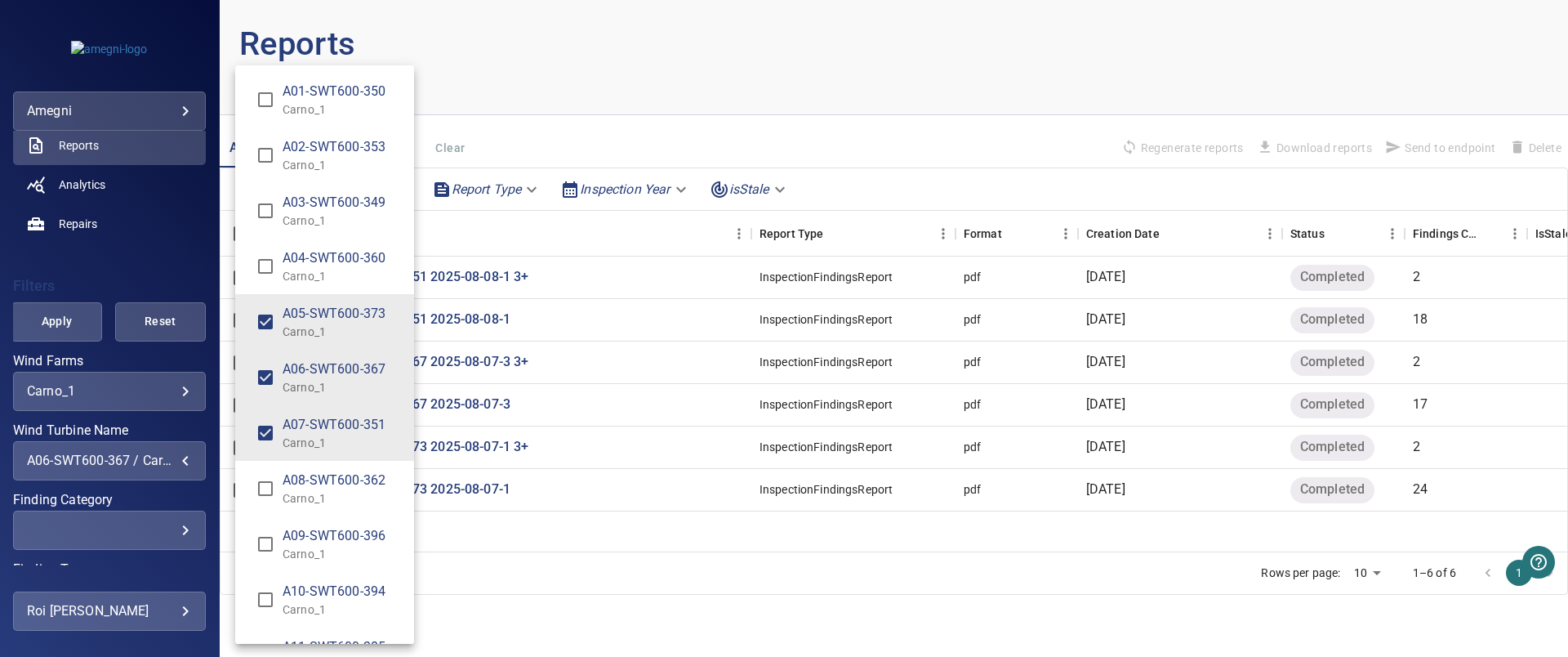
click at [899, 111] on div "Wind Turbine Name" at bounding box center [784, 328] width 1568 height 657
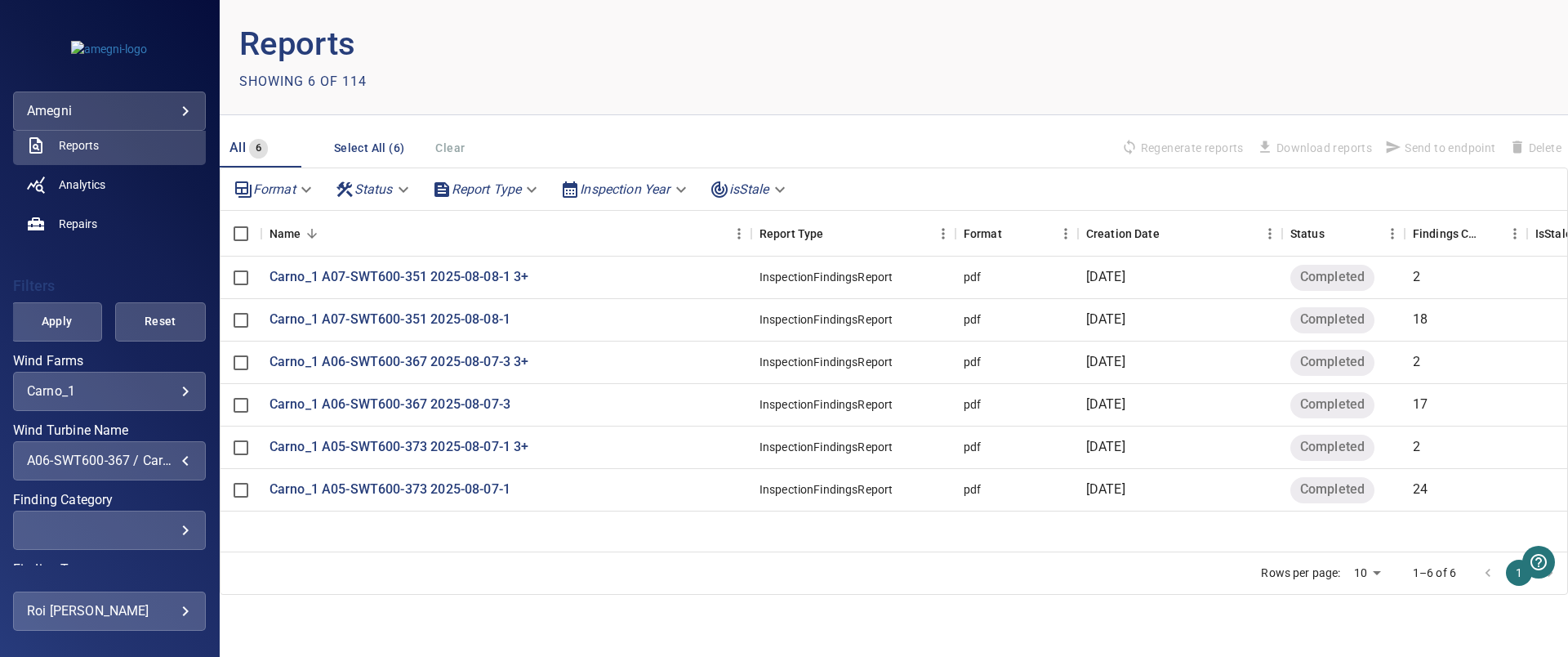
click at [171, 523] on div "​" at bounding box center [109, 530] width 165 height 16
drag, startPoint x: 141, startPoint y: 463, endPoint x: 156, endPoint y: 462, distance: 15.0
click at [144, 463] on div "Finding Category" at bounding box center [784, 328] width 1568 height 657
click at [180, 459] on div "**********" at bounding box center [110, 461] width 193 height 39
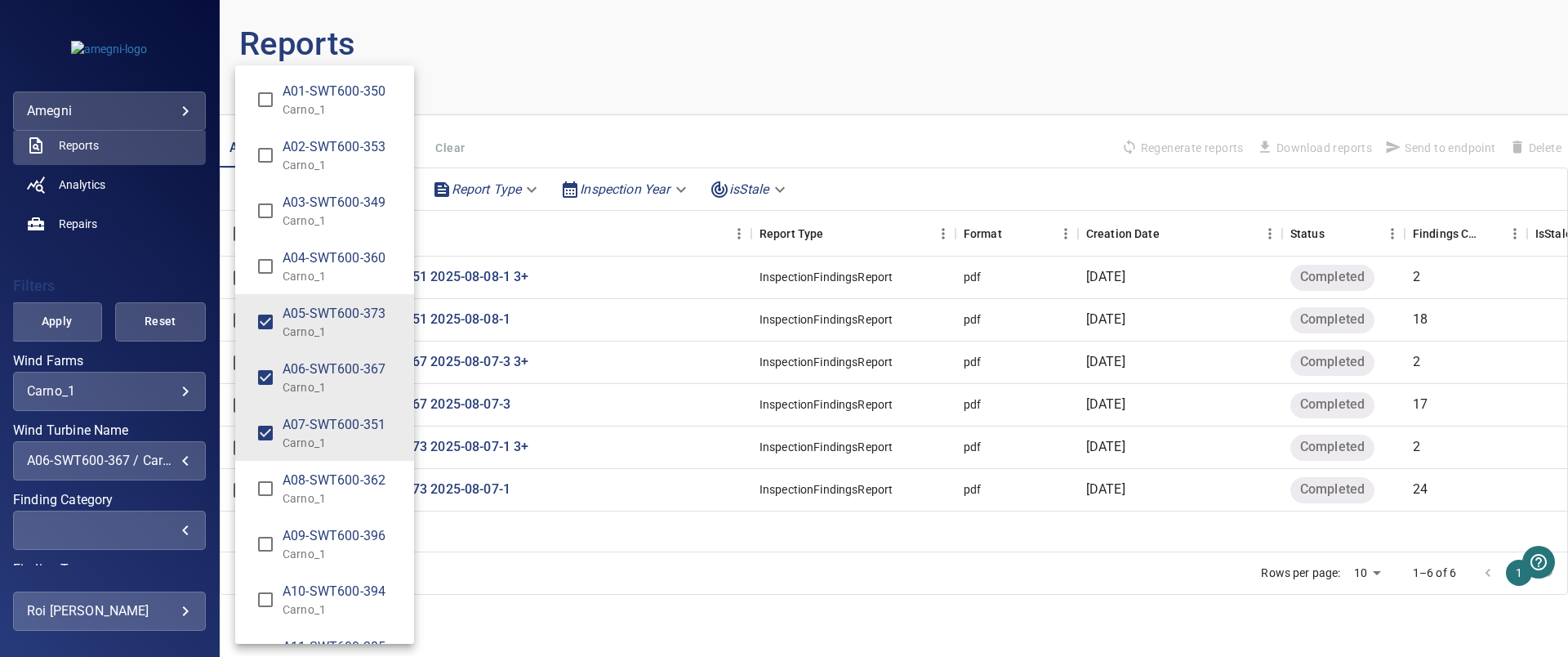
click at [172, 455] on div "Wind Turbine Name" at bounding box center [784, 328] width 1568 height 657
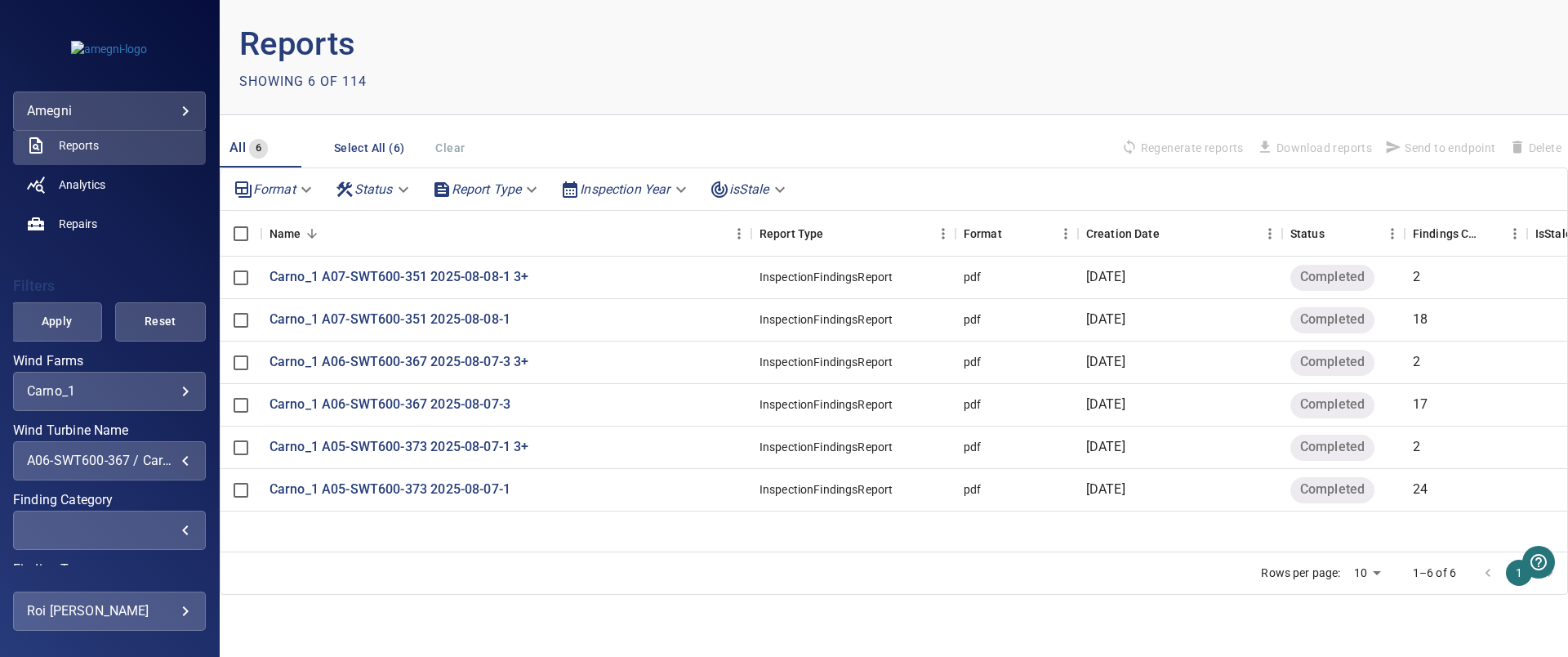
click at [167, 449] on div "**********" at bounding box center [110, 461] width 193 height 39
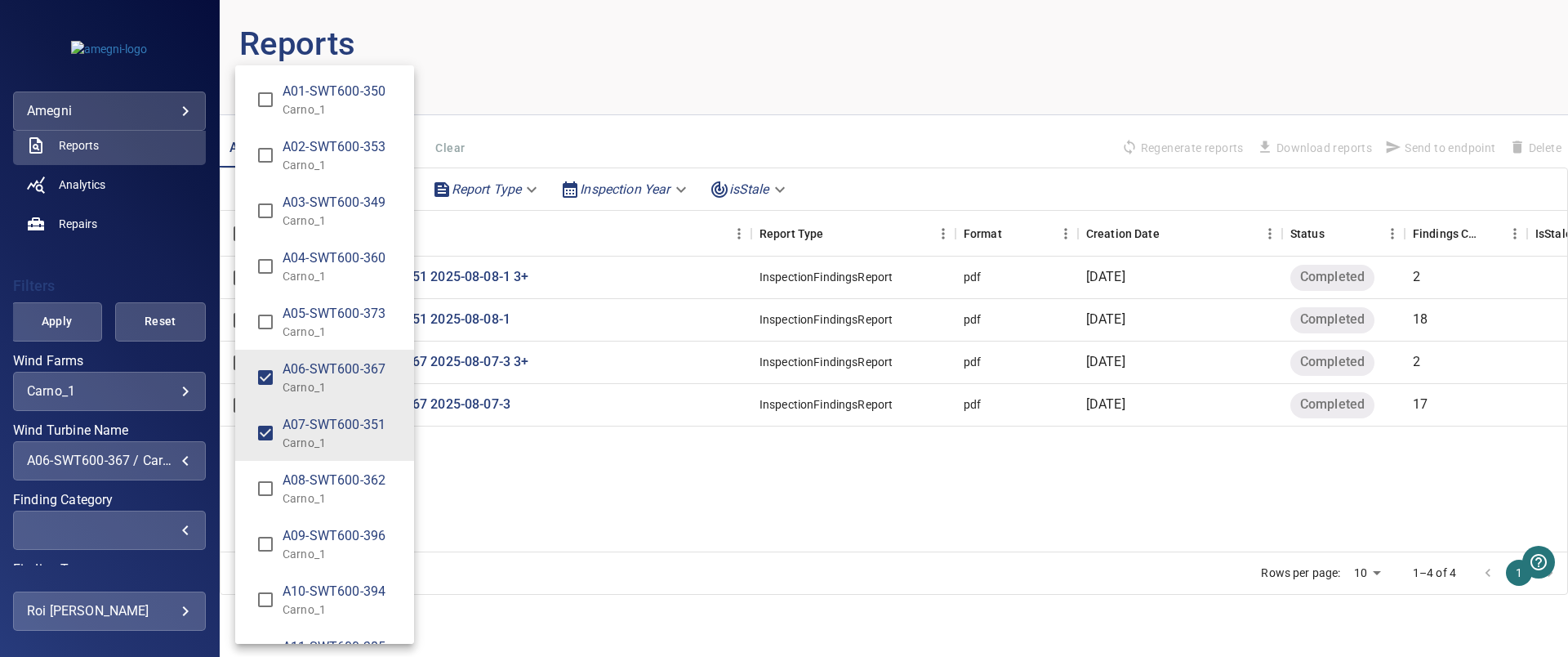
type input "**********"
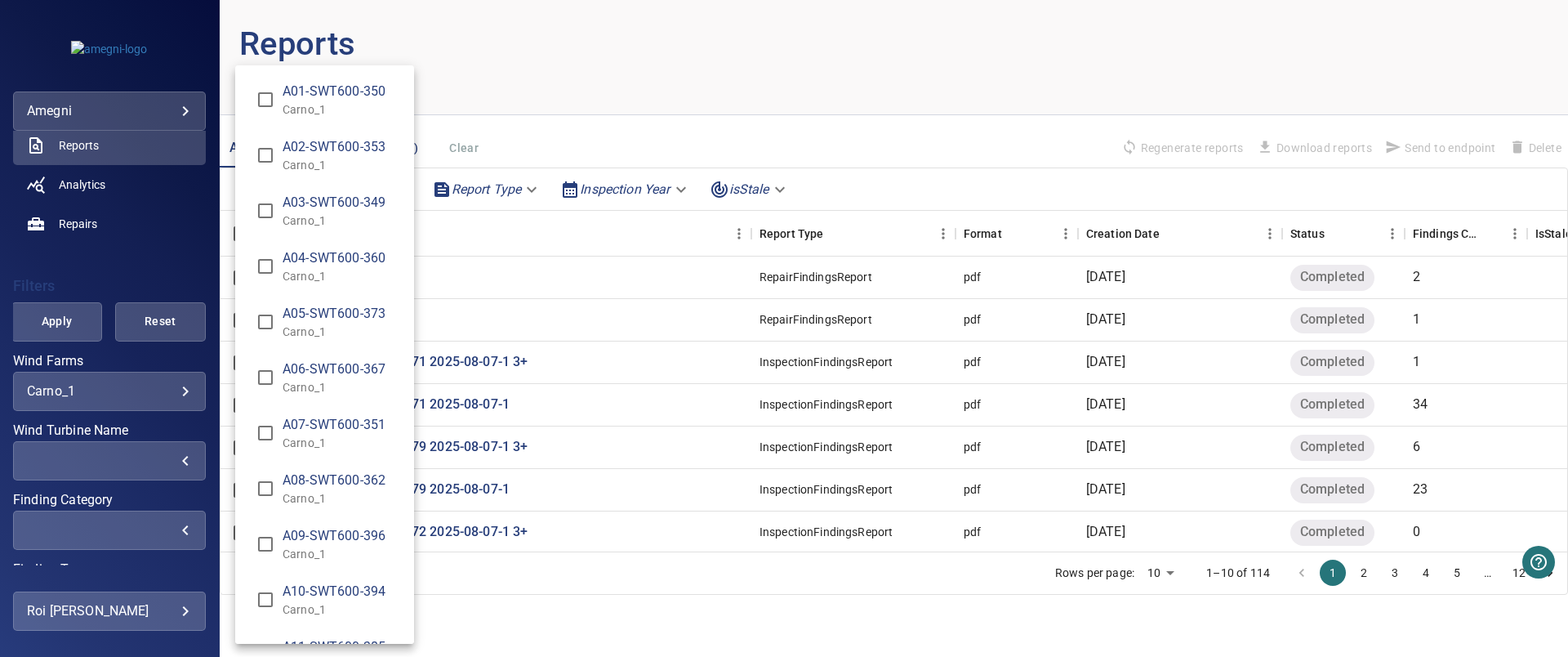
click at [150, 534] on div "Wind Turbine Name" at bounding box center [784, 328] width 1568 height 657
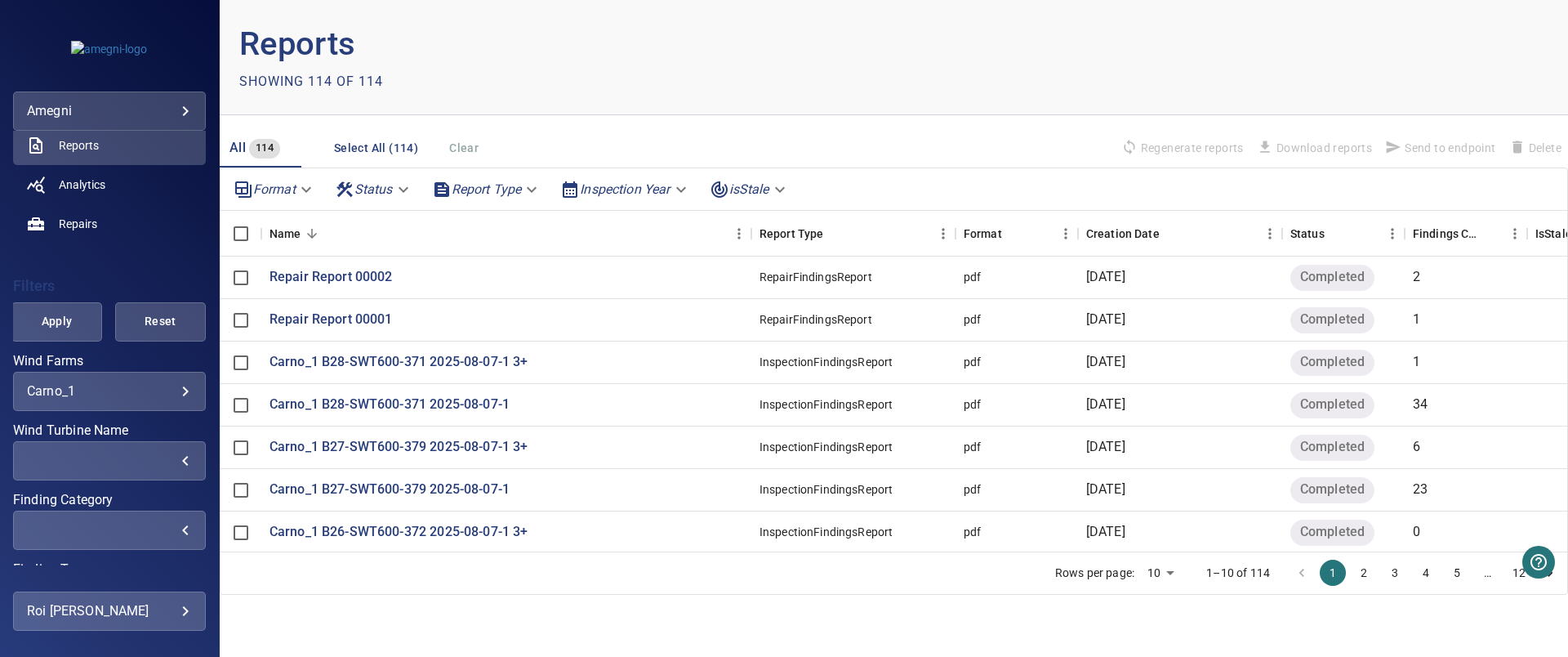
click at [164, 533] on div "​" at bounding box center [109, 530] width 165 height 16
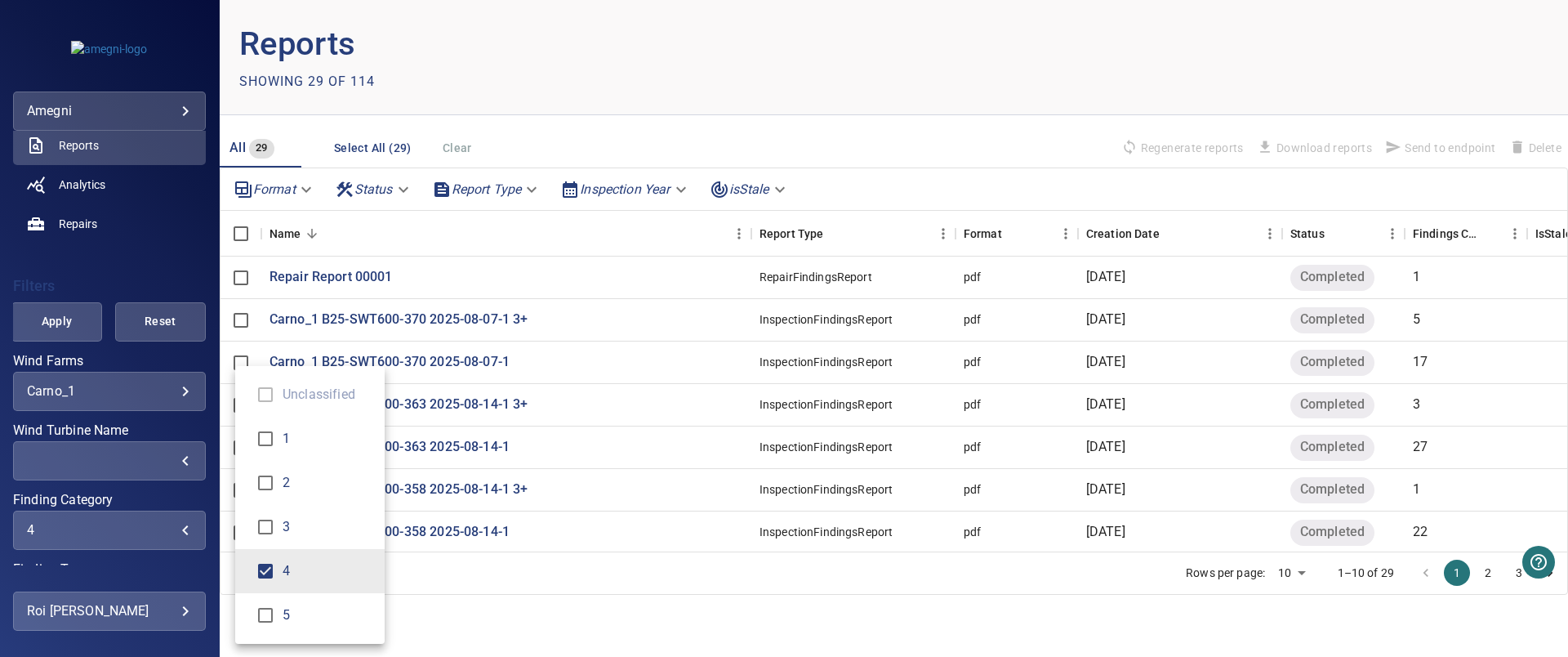
type input "***"
click at [46, 339] on div "Finding Category" at bounding box center [784, 328] width 1568 height 657
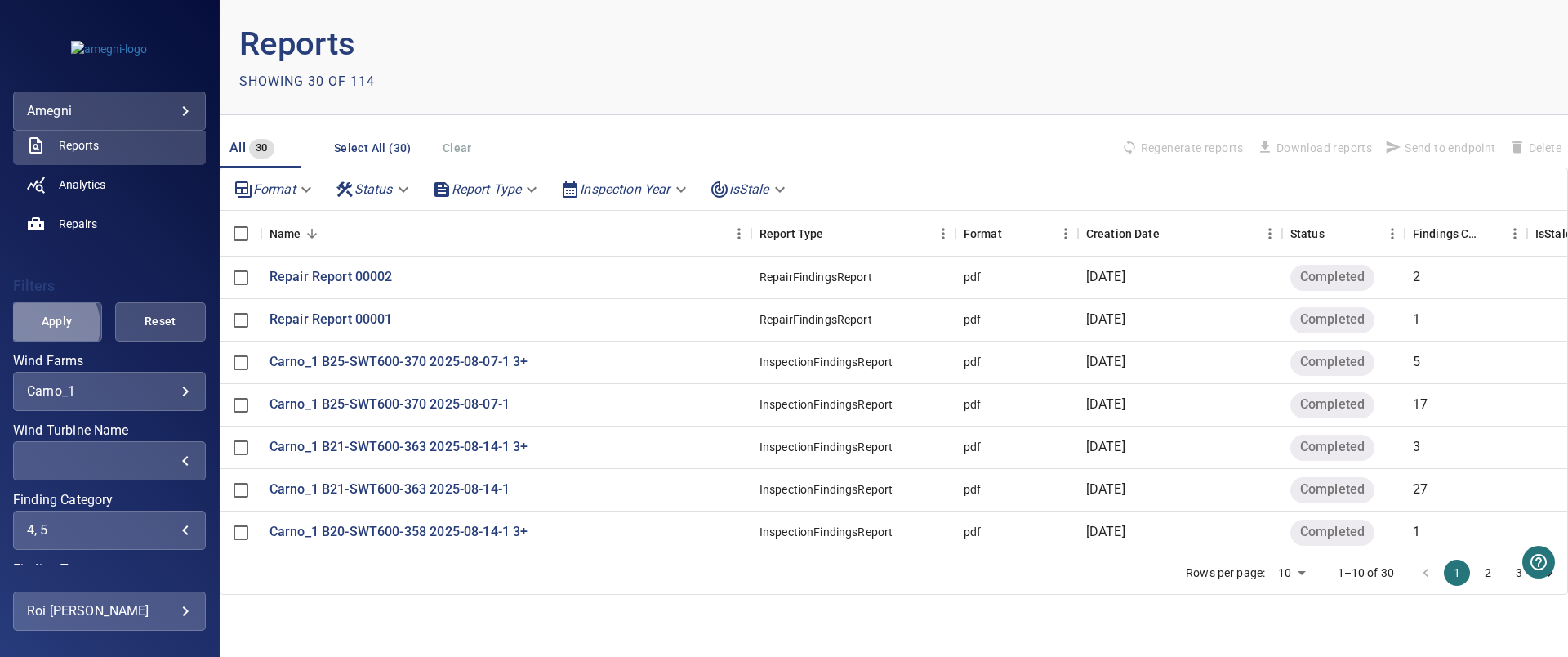
click at [43, 326] on span "Apply" at bounding box center [57, 321] width 49 height 20
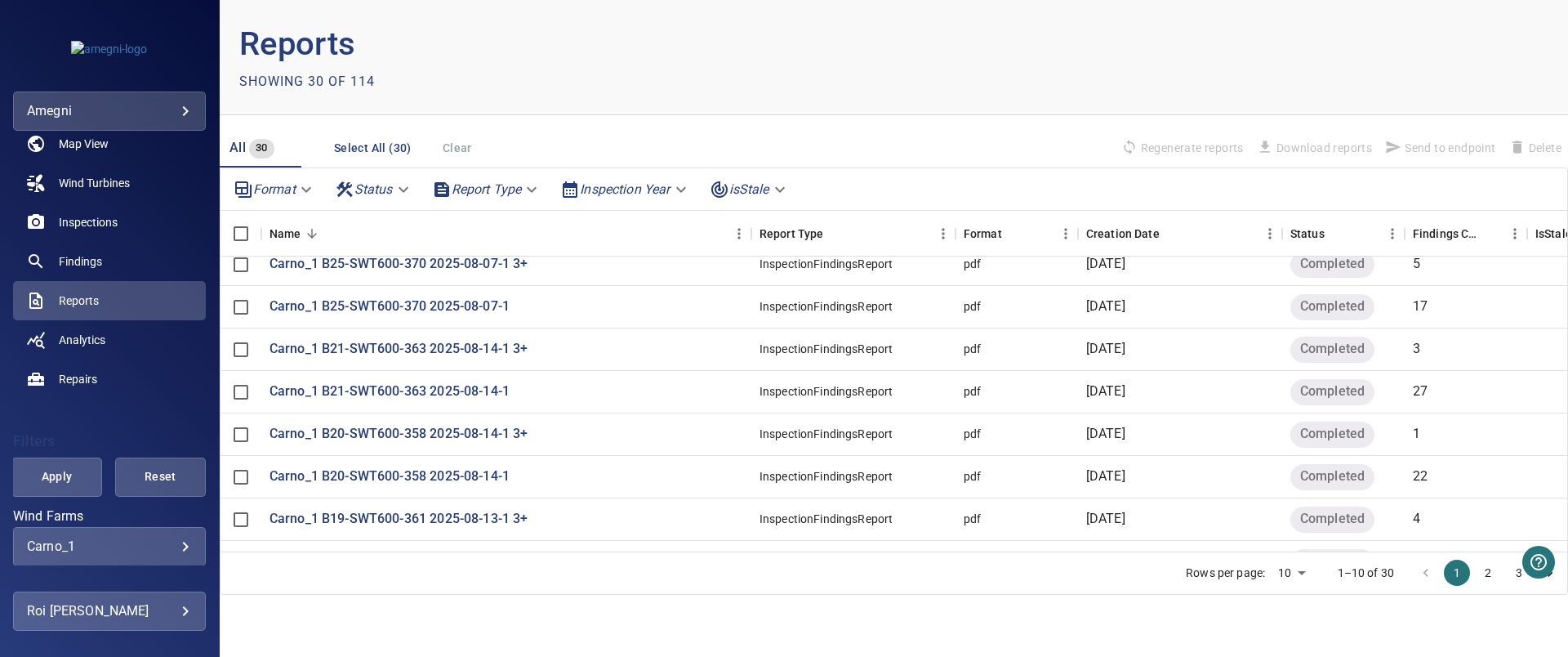
scroll to position [0, 0]
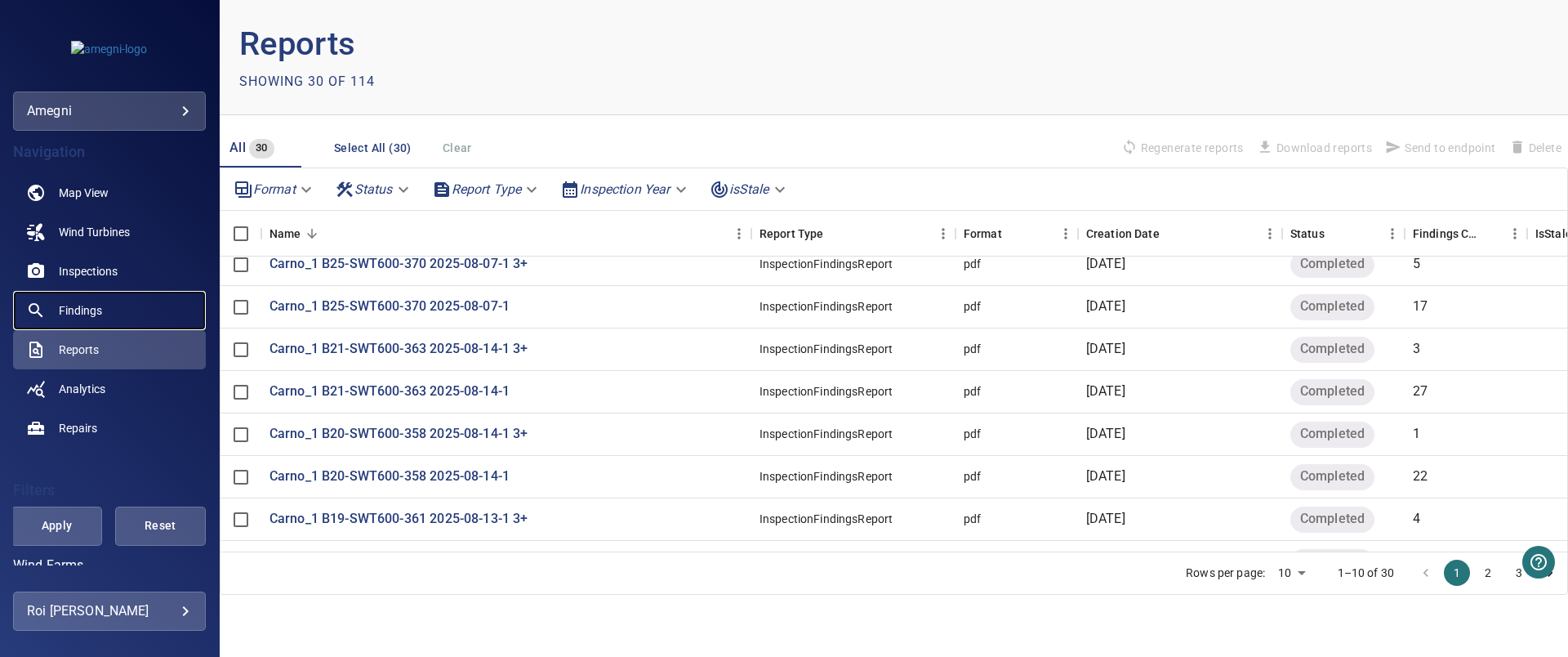
click at [106, 310] on link "Findings" at bounding box center [110, 310] width 193 height 39
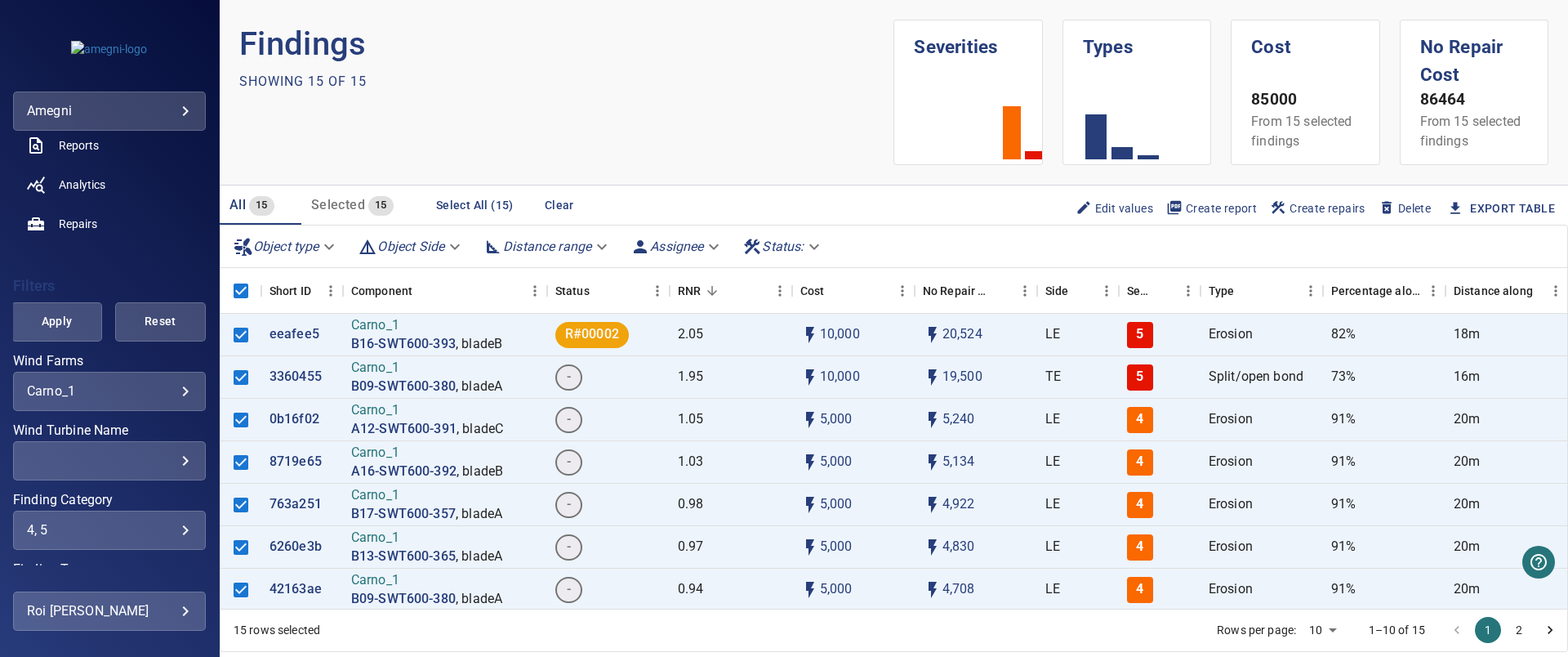
click at [1199, 208] on span "Create report" at bounding box center [1211, 208] width 91 height 18
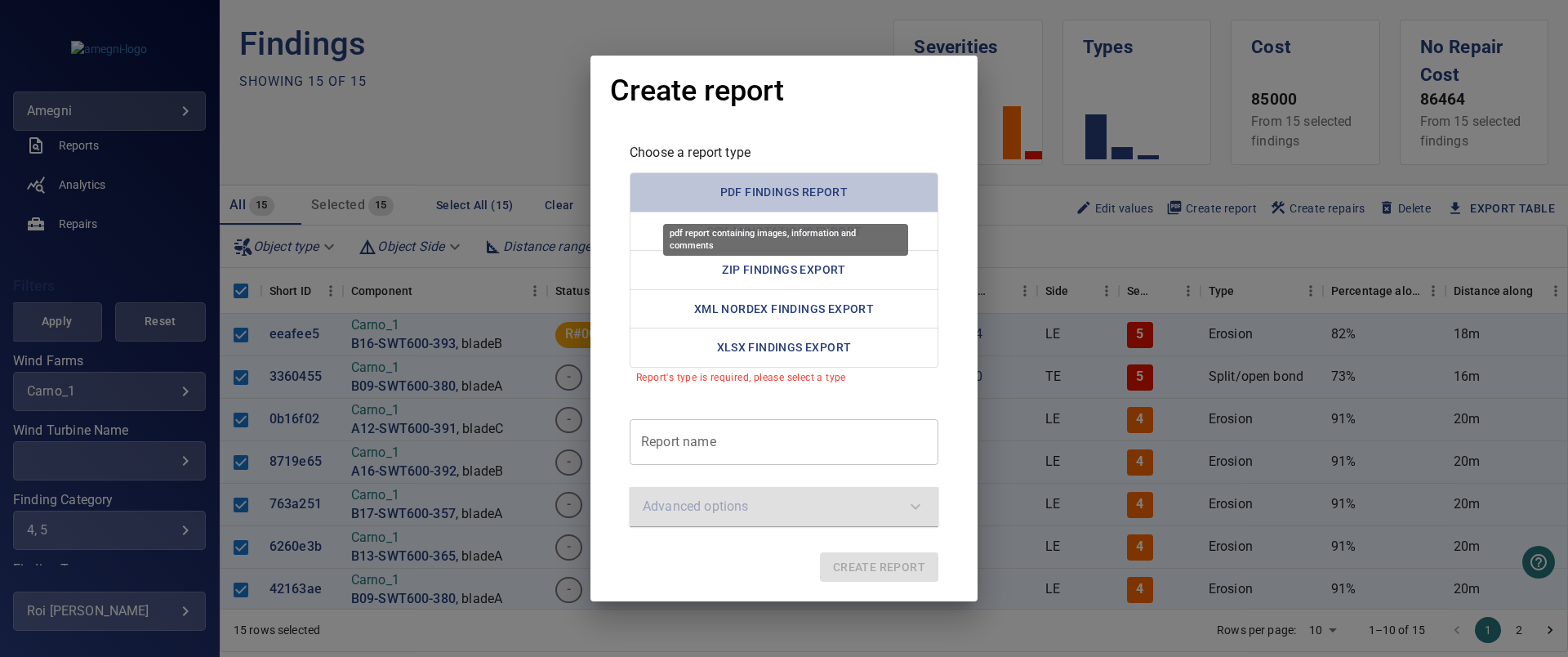
click at [766, 196] on button "PDF Findings Report" at bounding box center [783, 192] width 308 height 40
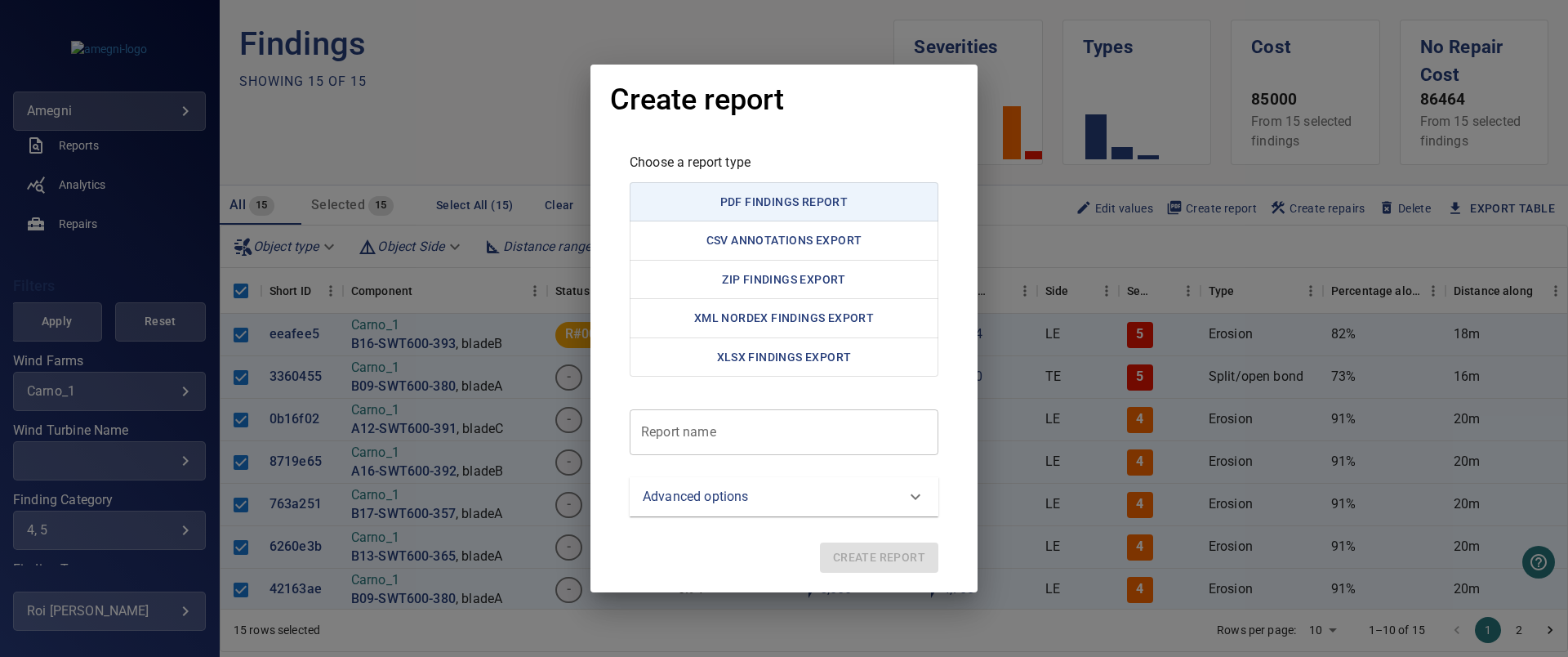
click at [658, 434] on report "Report name" at bounding box center [783, 432] width 308 height 46
click at [562, 54] on div "Create report Choose a report type PDF Findings Report CSV Annotations Export Z…" at bounding box center [784, 328] width 1568 height 657
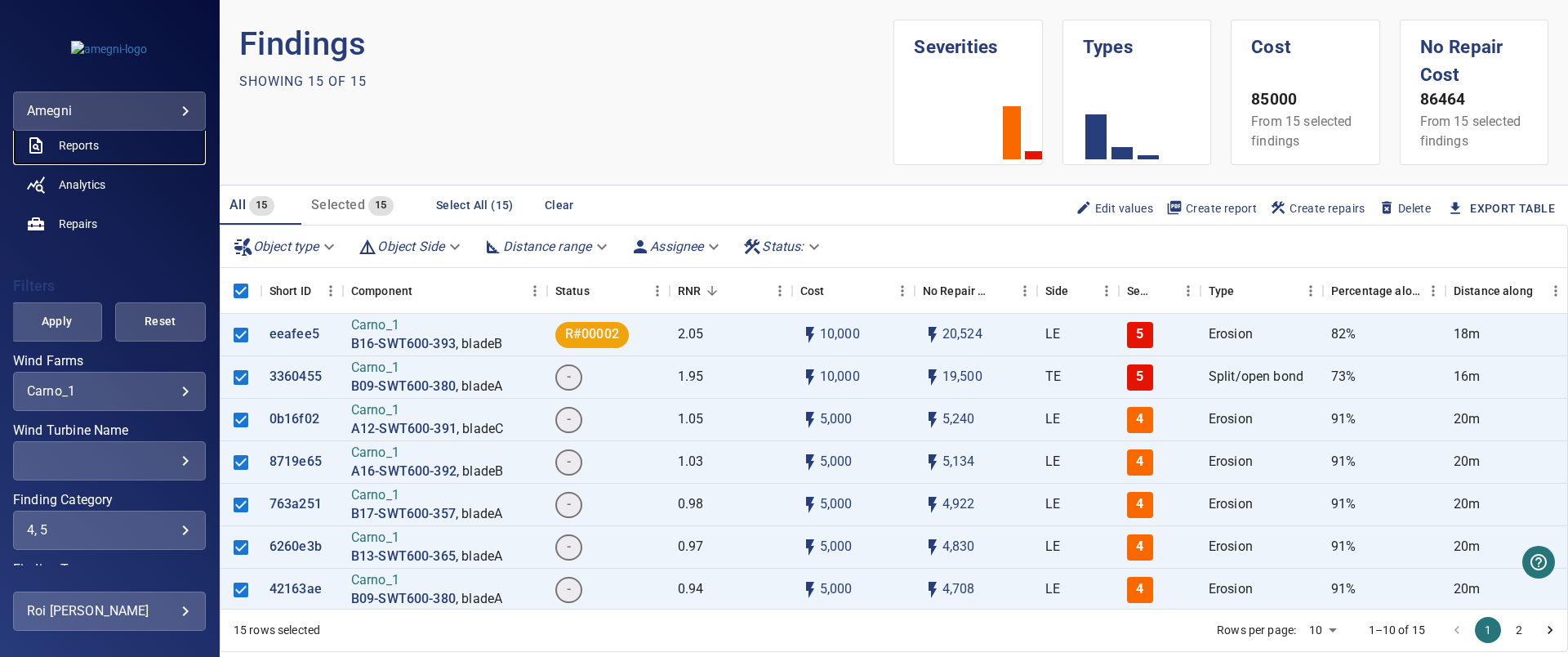
click at [89, 140] on span "Reports" at bounding box center [79, 145] width 40 height 16
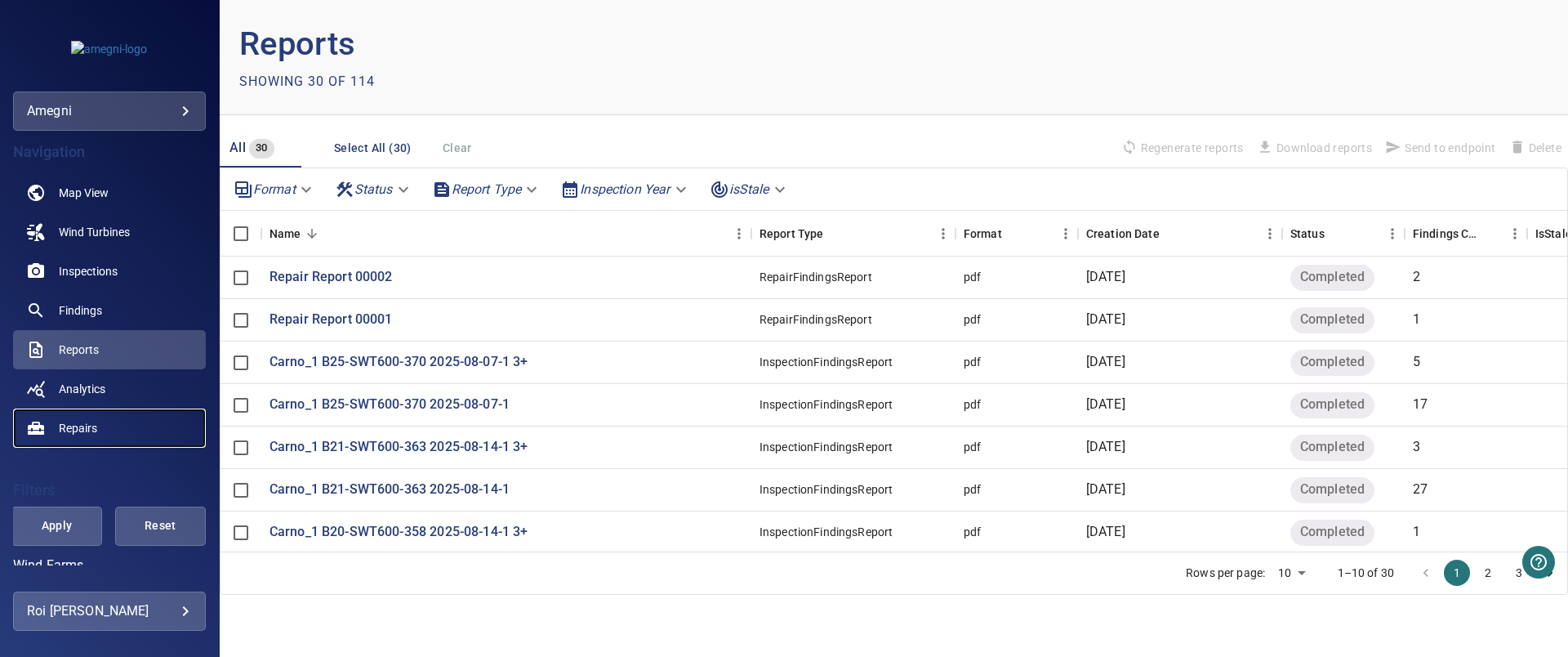
click at [72, 436] on link "Repairs" at bounding box center [110, 428] width 193 height 39
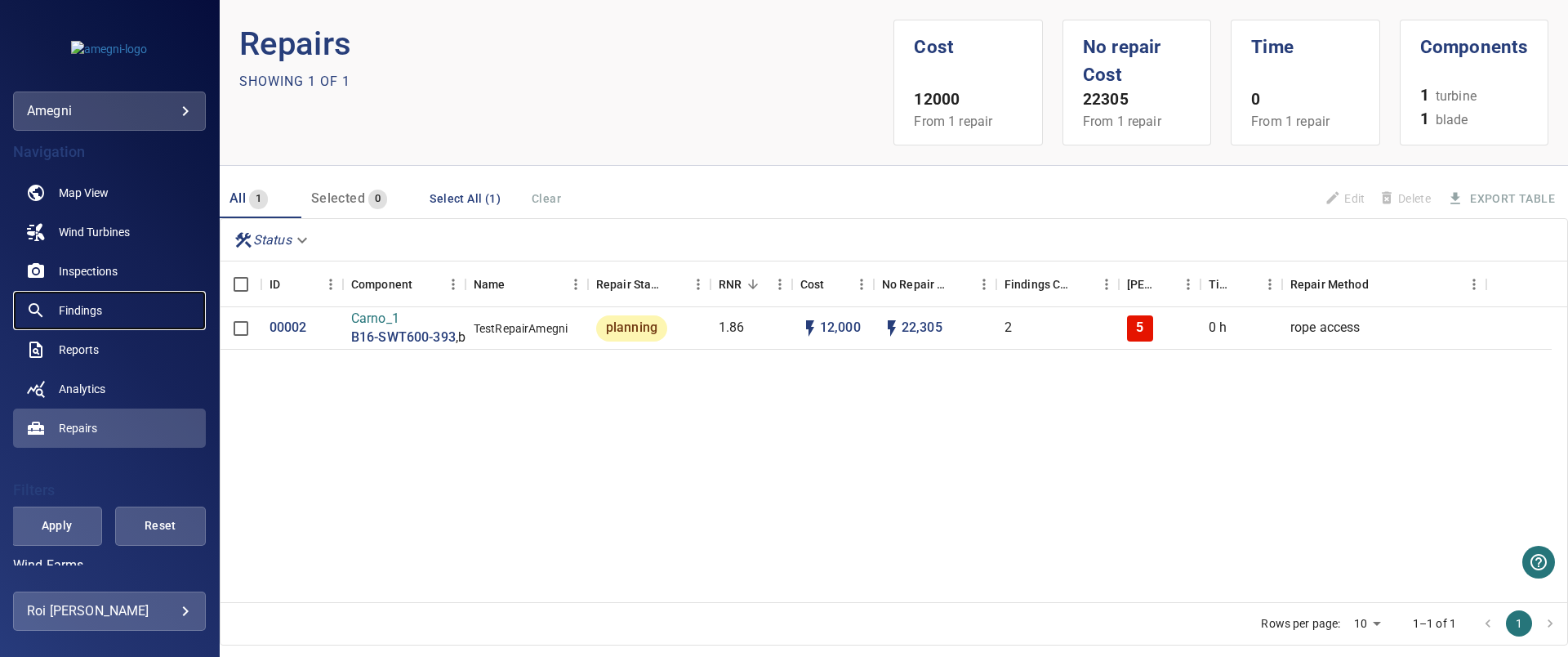
click at [75, 313] on span "Findings" at bounding box center [80, 310] width 43 height 16
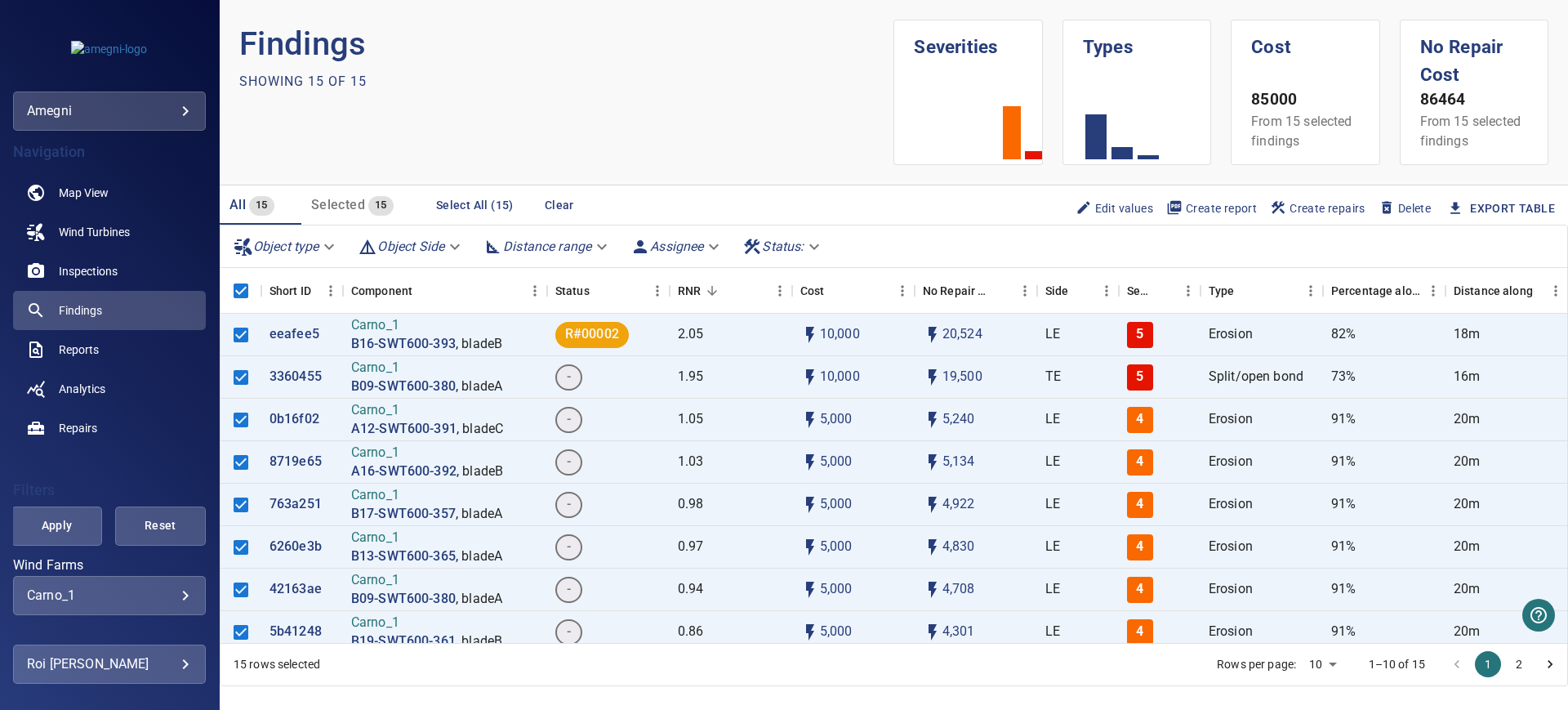
click at [133, 656] on body "**********" at bounding box center [784, 355] width 1568 height 710
click at [320, 648] on link "Manage Users" at bounding box center [317, 645] width 165 height 29
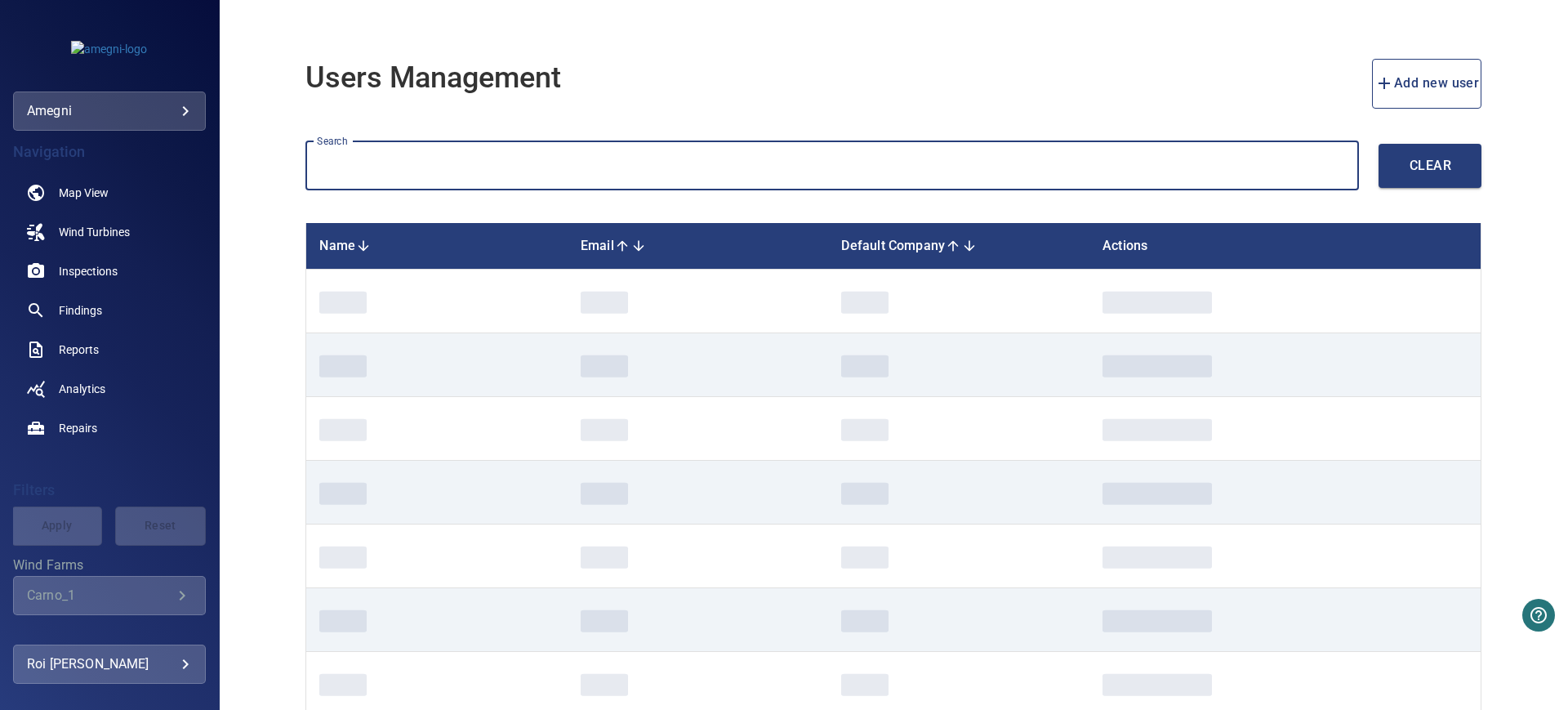
click at [381, 166] on input "text" at bounding box center [832, 166] width 1054 height 50
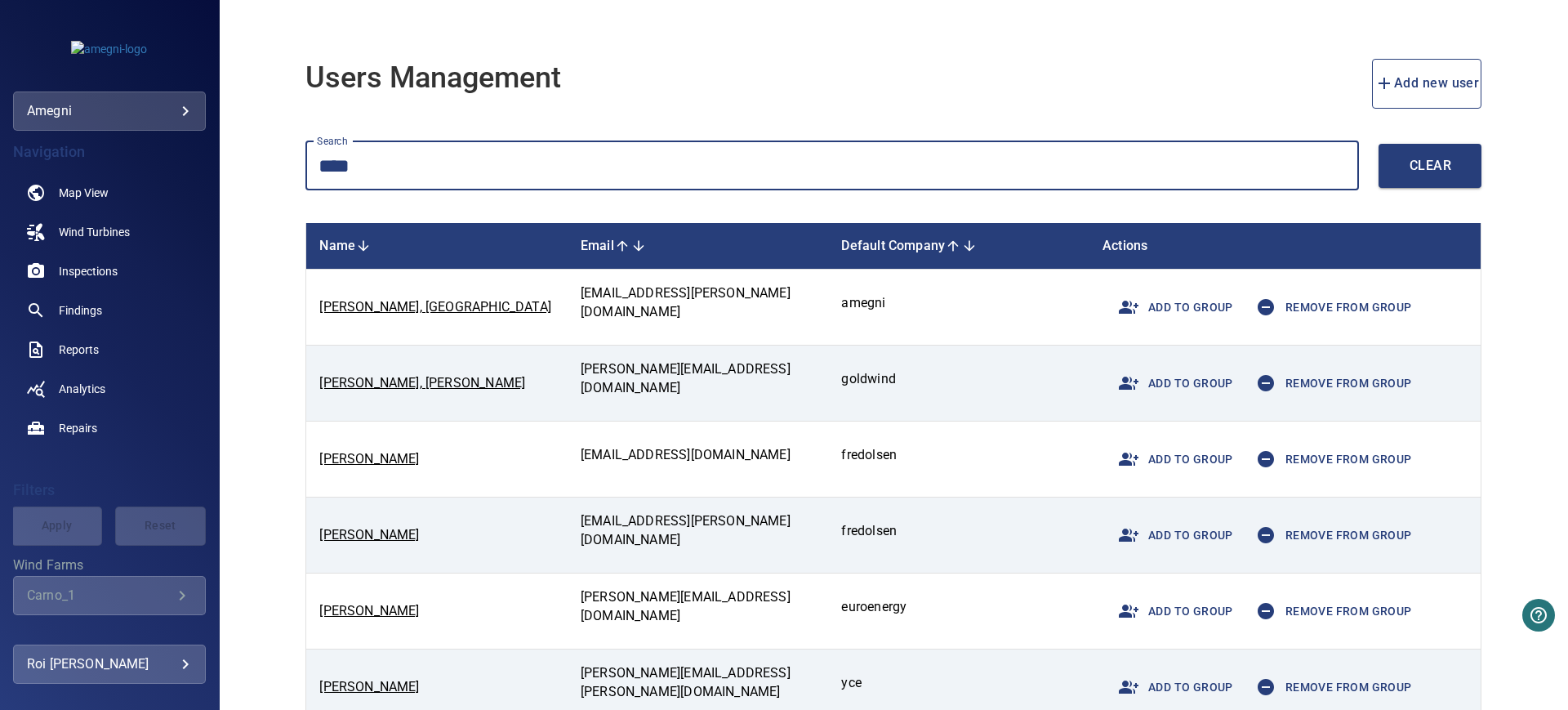
type input "****"
